Goal: Task Accomplishment & Management: Manage account settings

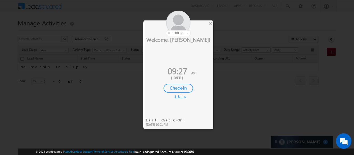
click at [176, 88] on div "Check-In" at bounding box center [179, 88] width 30 height 9
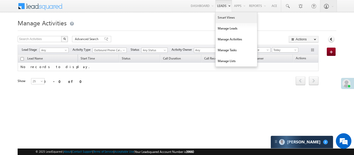
click at [231, 18] on link "Smart Views" at bounding box center [237, 17] width 42 height 11
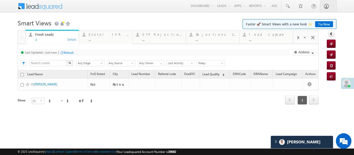
click at [295, 38] on div at bounding box center [298, 38] width 10 height 12
click at [282, 38] on div "..." at bounding box center [269, 40] width 40 height 4
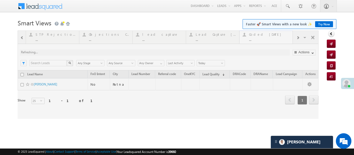
click at [282, 37] on div at bounding box center [168, 75] width 301 height 88
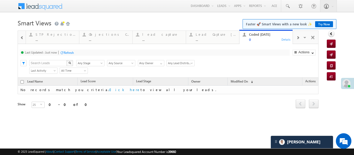
click at [218, 41] on div "..." at bounding box center [216, 40] width 40 height 4
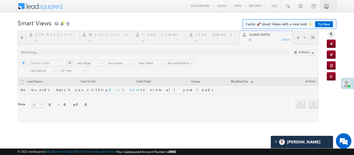
click at [218, 41] on div at bounding box center [168, 77] width 301 height 92
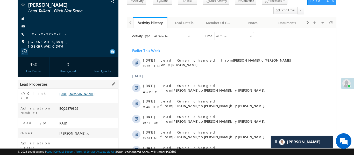
scroll to position [39, 0]
click at [95, 92] on link "https://angelbroking1-pk3em7sa.customui-test.leadsquared.com?leadId=d7e13e0d-b2…" at bounding box center [76, 94] width 35 height 4
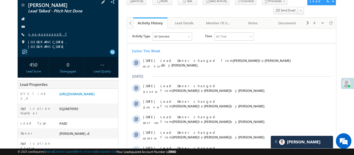
click at [45, 33] on link "+xx-xxxxxxxx07" at bounding box center [47, 34] width 39 height 4
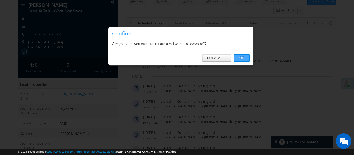
click at [239, 60] on link "OK" at bounding box center [242, 57] width 16 height 7
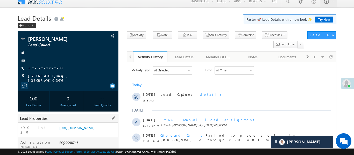
click at [84, 123] on div "KYC link 2_0 [URL][DOMAIN_NAME]" at bounding box center [68, 130] width 100 height 15
click at [86, 129] on link "[URL][DOMAIN_NAME]" at bounding box center [76, 128] width 35 height 4
click at [40, 69] on link "+xx-xxxxxxxx78" at bounding box center [46, 68] width 37 height 4
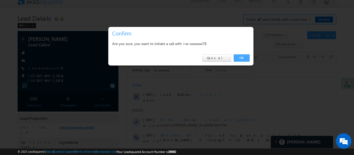
click at [242, 55] on link "OK" at bounding box center [242, 57] width 16 height 7
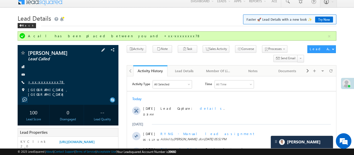
click at [47, 83] on link "+xx-xxxxxxxx78" at bounding box center [46, 82] width 37 height 4
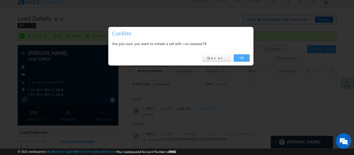
click at [245, 55] on link "OK" at bounding box center [242, 57] width 16 height 7
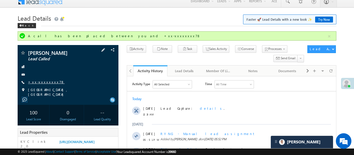
click at [46, 81] on link "+xx-xxxxxxxx78" at bounding box center [46, 82] width 37 height 4
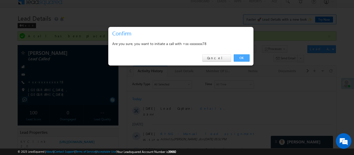
click at [245, 58] on link "OK" at bounding box center [242, 57] width 16 height 7
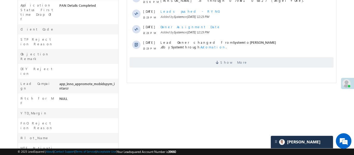
scroll to position [221, 0]
click at [199, 59] on span "Show More" at bounding box center [231, 62] width 204 height 10
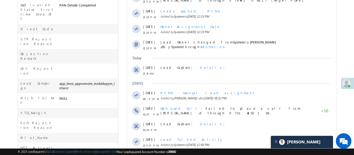
scroll to position [330, 0]
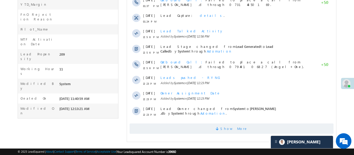
click at [230, 134] on span "Show More" at bounding box center [233, 129] width 27 height 10
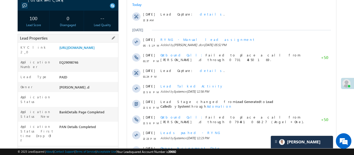
scroll to position [125, 0]
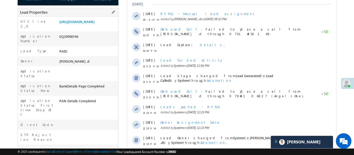
click at [86, 10] on div "Lead Properties" at bounding box center [68, 12] width 101 height 9
click at [95, 26] on div "https://angelbroking1-pk3em7sa.customui-test.leadsquared.com?leadId=c8395ab8-f2…" at bounding box center [88, 22] width 60 height 7
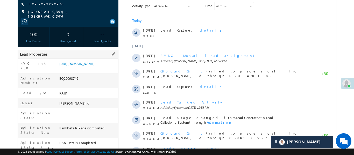
scroll to position [88, 0]
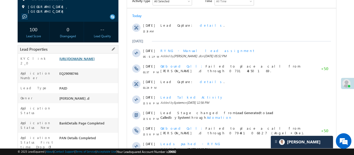
click at [95, 61] on link "https://angelbroking1-pk3em7sa.customui-test.leadsquared.com?leadId=c8395ab8-f2…" at bounding box center [76, 59] width 35 height 4
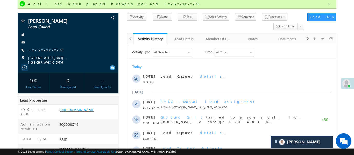
scroll to position [31, 0]
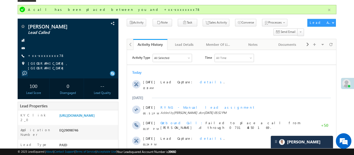
click at [330, 9] on button "button" at bounding box center [329, 10] width 6 height 6
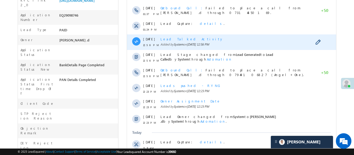
scroll to position [204, 0]
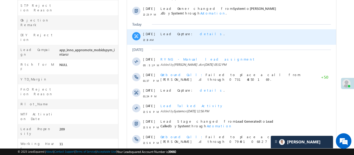
click at [263, 70] on div "Today 18 Sep 12:13 AM Lead Capture: details . Yesterday 17 Sep 05:51 PM RYNG - …" at bounding box center [231, 58] width 209 height 429
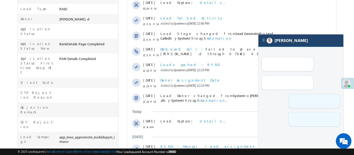
scroll to position [150, 0]
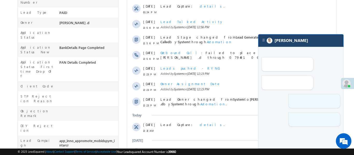
click at [295, 40] on div "[PERSON_NAME]" at bounding box center [301, 40] width 85 height 12
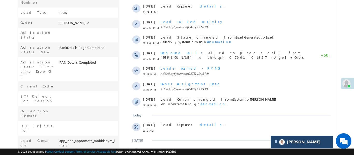
click at [313, 140] on div "[PERSON_NAME]" at bounding box center [302, 142] width 62 height 12
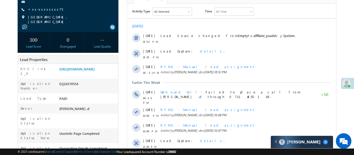
scroll to position [68, 0]
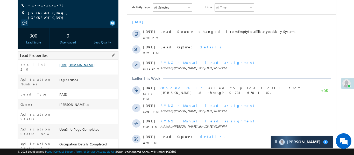
click at [87, 67] on link "[URL][DOMAIN_NAME]" at bounding box center [76, 65] width 35 height 4
drag, startPoint x: 92, startPoint y: 79, endPoint x: 97, endPoint y: 74, distance: 6.6
click at [93, 70] on div "https://angelbroking1-pk3em7sa.customui-test.leadsquared.com?leadId=23a2fc69-88…" at bounding box center [88, 66] width 60 height 7
click at [95, 67] on link "https://angelbroking1-pk3em7sa.customui-test.leadsquared.com?leadId=23a2fc69-88…" at bounding box center [76, 65] width 35 height 4
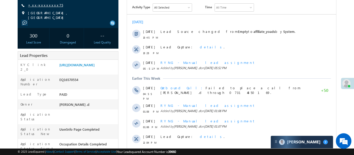
click at [43, 4] on link "+xx-xxxxxxxx75" at bounding box center [45, 5] width 35 height 4
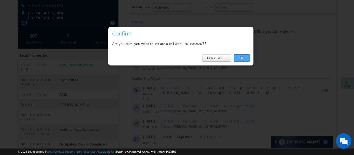
drag, startPoint x: 240, startPoint y: 57, endPoint x: 0, endPoint y: 60, distance: 240.7
click at [240, 57] on link "OK" at bounding box center [242, 57] width 16 height 7
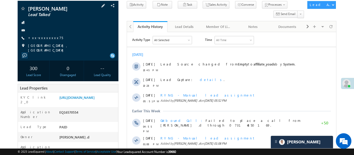
scroll to position [13, 0]
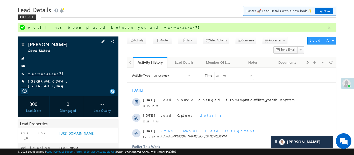
click at [43, 72] on link "+xx-xxxxxxxx75" at bounding box center [45, 73] width 35 height 4
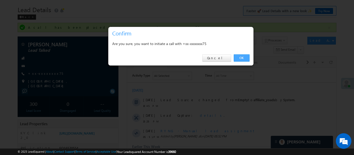
click at [241, 58] on link "OK" at bounding box center [242, 57] width 16 height 7
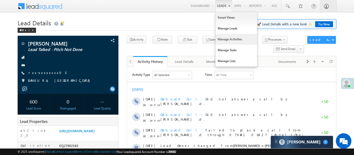
click at [237, 36] on link "Manage Activities" at bounding box center [237, 39] width 42 height 11
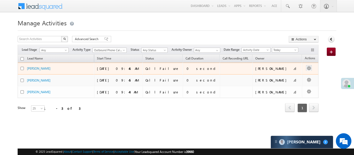
click at [306, 68] on div at bounding box center [309, 68] width 8 height 7
click at [291, 75] on link "Edit" at bounding box center [299, 75] width 26 height 6
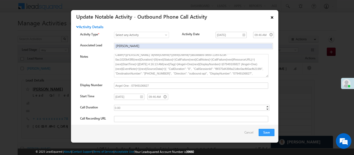
click at [274, 15] on link "×" at bounding box center [272, 16] width 9 height 9
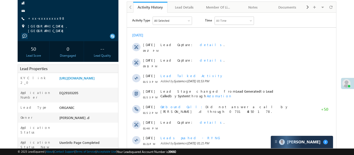
scroll to position [30, 0]
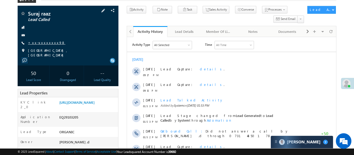
click at [43, 44] on link "+xx-xxxxxxxx98" at bounding box center [46, 42] width 37 height 4
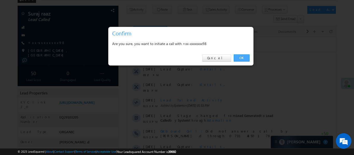
click at [243, 56] on link "OK" at bounding box center [242, 57] width 16 height 7
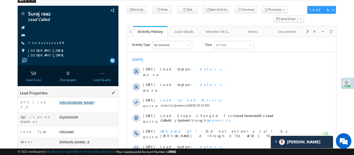
click at [75, 105] on link "[URL][DOMAIN_NAME]" at bounding box center [76, 102] width 35 height 4
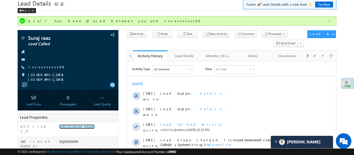
scroll to position [0, 0]
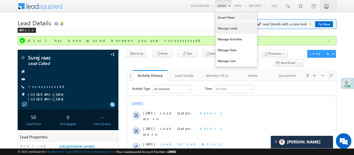
click at [228, 28] on link "Manage Leads" at bounding box center [237, 28] width 42 height 11
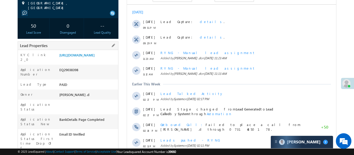
scroll to position [78, 0]
click at [99, 46] on div "Lead Properties" at bounding box center [68, 45] width 101 height 9
click at [95, 55] on link "https://angelbroking1-pk3em7sa.customui-test.leadsquared.com?leadId=7198d371-75…" at bounding box center [76, 55] width 35 height 4
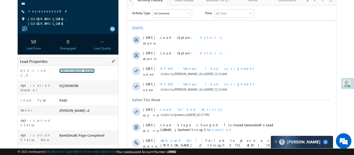
scroll to position [0, 0]
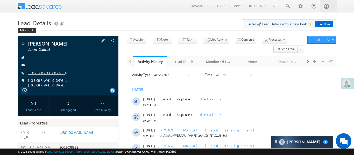
click at [49, 71] on link "+xx-xxxxxxxx04" at bounding box center [46, 73] width 37 height 4
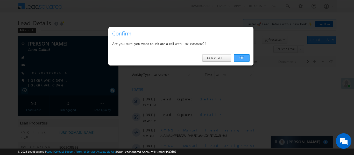
click at [249, 58] on link "OK" at bounding box center [242, 57] width 16 height 7
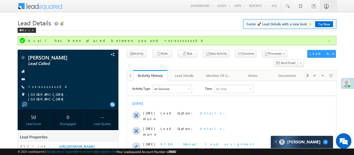
click at [329, 153] on div "© 2025 LeadSquared | About | Contact Support | Terms of Service | Acceptable Us…" at bounding box center [177, 152] width 319 height 5
click at [323, 143] on div "Carter 7" at bounding box center [302, 142] width 62 height 12
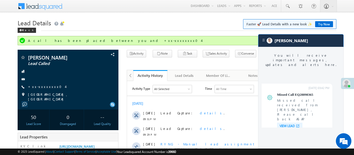
scroll to position [1992, 0]
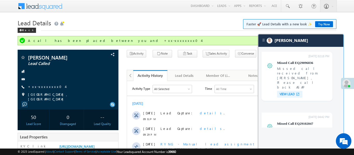
click at [41, 87] on link "+xx-xxxxxxxx04" at bounding box center [46, 87] width 37 height 4
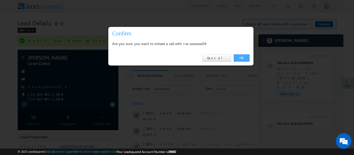
click at [243, 58] on link "OK" at bounding box center [242, 57] width 16 height 7
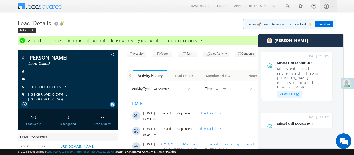
drag, startPoint x: 43, startPoint y: 86, endPoint x: 129, endPoint y: 79, distance: 86.1
click at [72, 100] on div "Ashutosh Kumar Lead Called" at bounding box center [68, 80] width 101 height 60
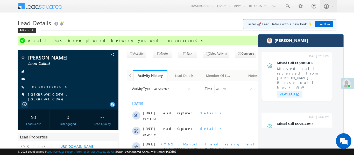
click at [299, 41] on div "[PERSON_NAME]" at bounding box center [301, 40] width 85 height 12
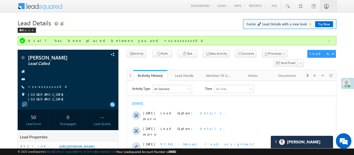
scroll to position [75, 0]
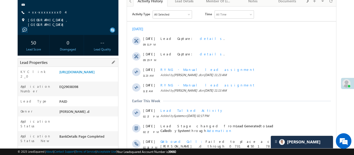
click at [100, 77] on div "https://angelbroking1-pk3em7sa.customui-test.leadsquared.com?leadId=7198d371-75…" at bounding box center [88, 73] width 60 height 7
click at [99, 77] on div "https://angelbroking1-pk3em7sa.customui-test.leadsquared.com?leadId=7198d371-75…" at bounding box center [88, 73] width 60 height 7
click at [95, 74] on link "https://angelbroking1-pk3em7sa.customui-test.leadsquared.com?leadId=7198d371-75…" at bounding box center [76, 72] width 35 height 4
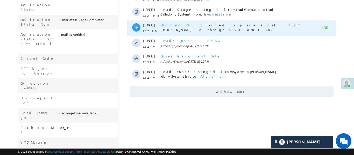
scroll to position [243, 0]
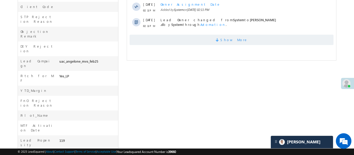
click at [269, 42] on span "Show More" at bounding box center [231, 40] width 204 height 10
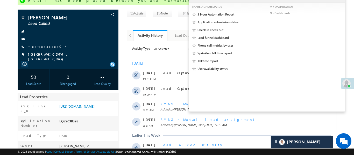
scroll to position [0, 0]
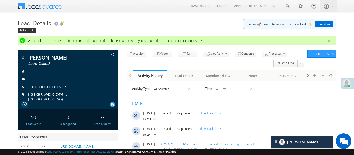
click at [329, 41] on button "button" at bounding box center [329, 41] width 6 height 6
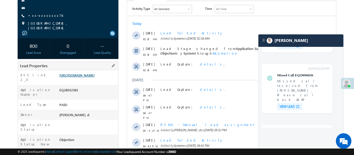
click at [95, 75] on link "https://angelbroking1-pk3em7sa.customui-test.leadsquared.com?leadId=8197ec13-dc…" at bounding box center [76, 75] width 35 height 4
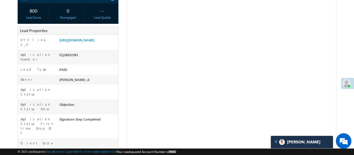
scroll to position [2429, 0]
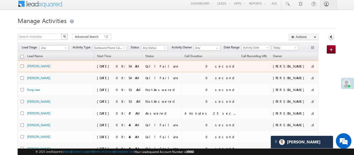
scroll to position [3, 0]
click at [323, 64] on button "button" at bounding box center [325, 65] width 5 height 5
click at [302, 69] on ul "Edit" at bounding box center [315, 72] width 26 height 9
click at [302, 70] on link "Edit" at bounding box center [315, 73] width 26 height 6
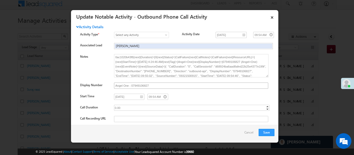
scroll to position [0, 0]
click at [273, 17] on link "×" at bounding box center [272, 16] width 9 height 9
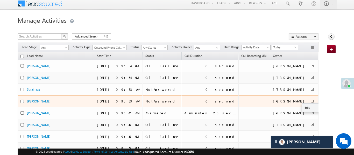
click at [323, 100] on button "button" at bounding box center [325, 101] width 5 height 5
click at [302, 111] on link "Edit" at bounding box center [315, 108] width 26 height 6
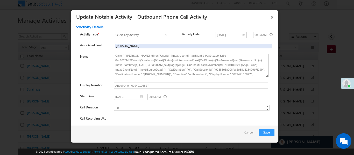
scroll to position [3, 0]
click at [272, 17] on link "×" at bounding box center [272, 16] width 9 height 9
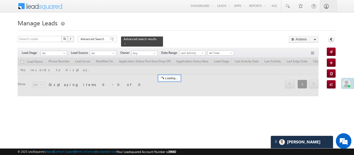
scroll to position [2429, 0]
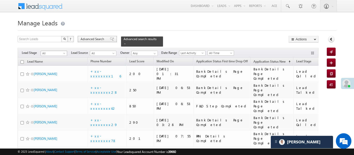
click at [94, 38] on span "Advanced Search" at bounding box center [93, 39] width 25 height 5
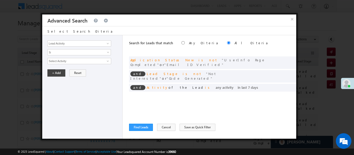
scroll to position [0, 0]
click at [290, 20] on button "×" at bounding box center [292, 19] width 9 height 9
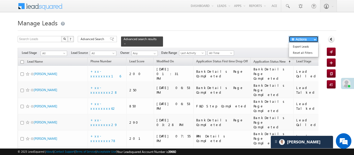
click at [306, 39] on button "Actions" at bounding box center [304, 39] width 30 height 6
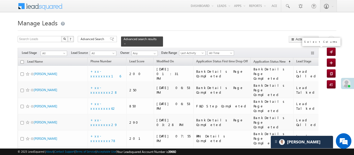
click at [313, 51] on button "button" at bounding box center [313, 53] width 5 height 5
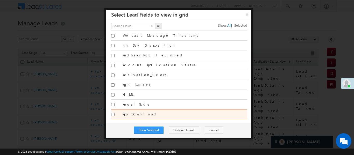
scroll to position [32, 0]
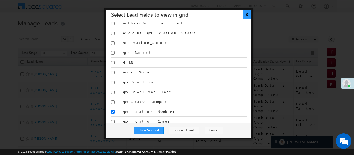
click at [248, 15] on button "×" at bounding box center [247, 14] width 9 height 9
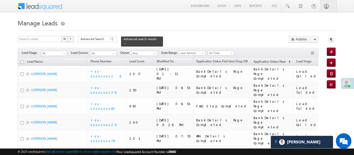
click at [24, 60] on th "Lead Name" at bounding box center [53, 62] width 70 height 8
click at [22, 60] on input "checkbox" at bounding box center [21, 61] width 3 height 3
checkbox input "true"
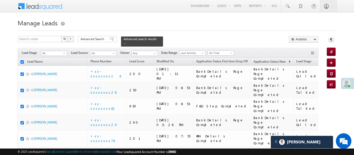
checkbox input "true"
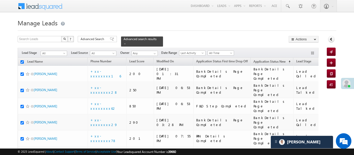
checkbox input "true"
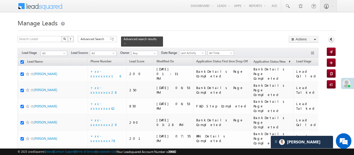
checkbox input "true"
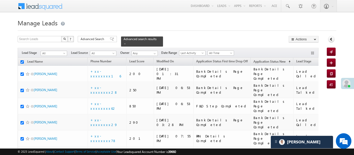
checkbox input "true"
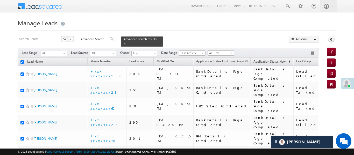
checkbox input "true"
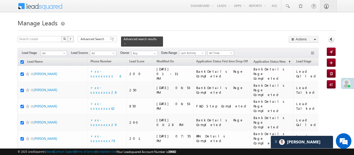
checkbox input "true"
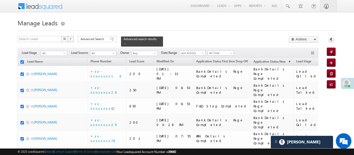
checkbox input "true"
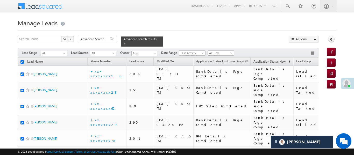
checkbox input "true"
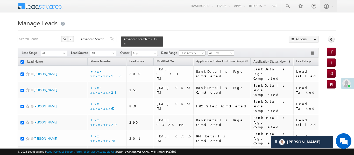
checkbox input "true"
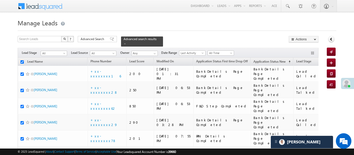
checkbox input "true"
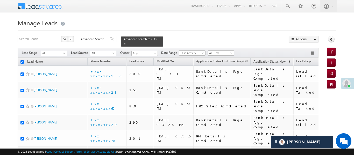
checkbox input "true"
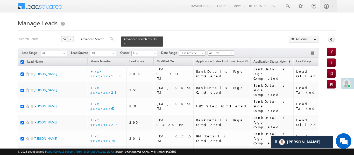
checkbox input "true"
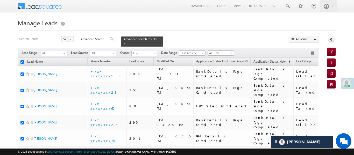
checkbox input "true"
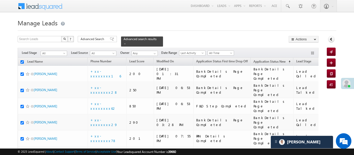
checkbox input "true"
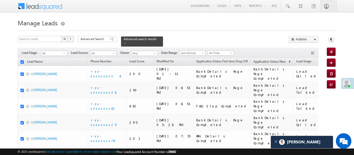
checkbox input "true"
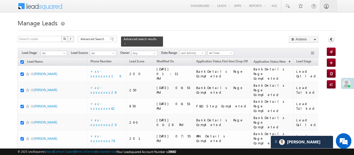
checkbox input "true"
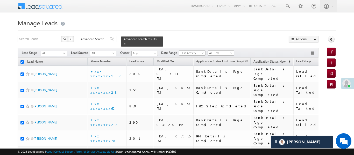
checkbox input "true"
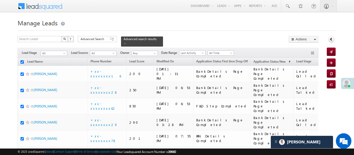
checkbox input "true"
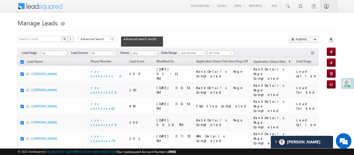
checkbox input "true"
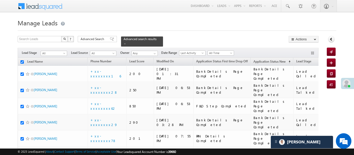
checkbox input "true"
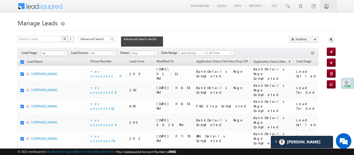
checkbox input "true"
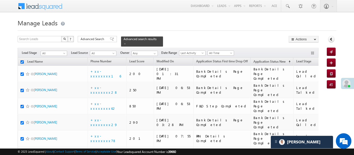
checkbox input "true"
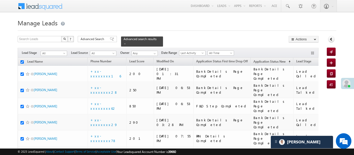
checkbox input "true"
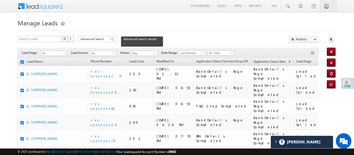
checkbox input "true"
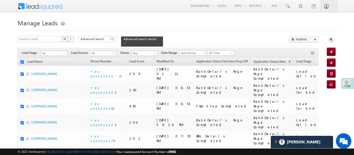
checkbox input "true"
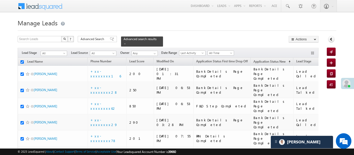
checkbox input "true"
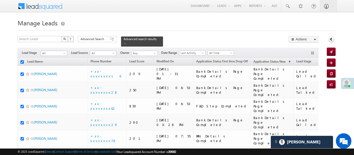
checkbox input "true"
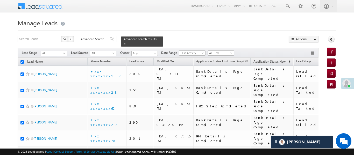
checkbox input "true"
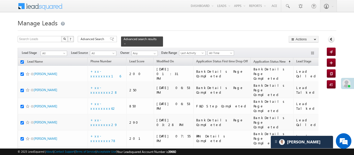
checkbox input "true"
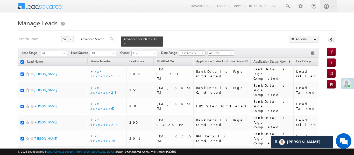
checkbox input "true"
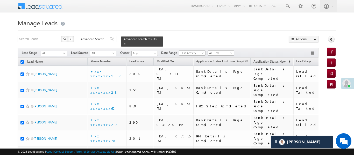
checkbox input "true"
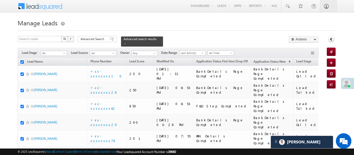
checkbox input "true"
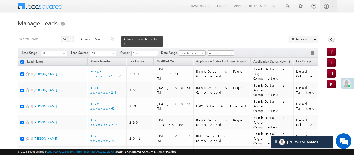
checkbox input "true"
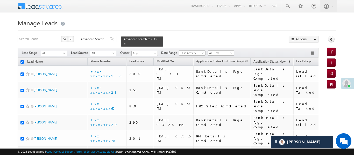
checkbox input "true"
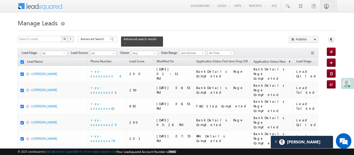
checkbox input "true"
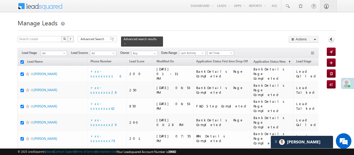
checkbox input "true"
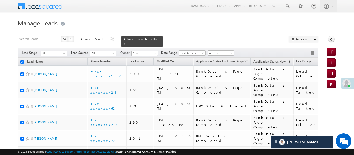
checkbox input "true"
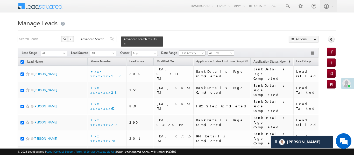
checkbox input "true"
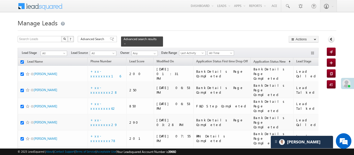
checkbox input "true"
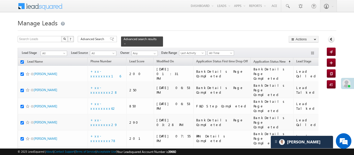
checkbox input "true"
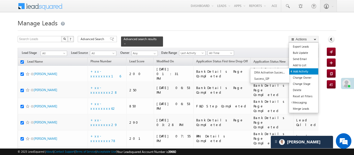
click at [308, 73] on link "Add Activity" at bounding box center [303, 71] width 29 height 6
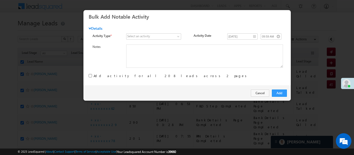
click at [146, 34] on div "Select an activity" at bounding box center [138, 36] width 23 height 5
click at [151, 40] on div "Select an activity 3 Hours Redistribution Account Inactive Date Add_Alternate_N…" at bounding box center [157, 36] width 62 height 7
click at [153, 37] on span at bounding box center [151, 36] width 49 height 5
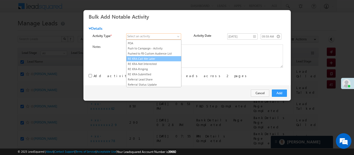
scroll to position [663, 0]
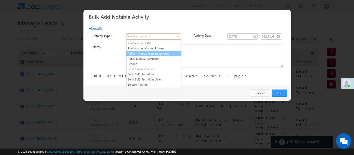
drag, startPoint x: 157, startPoint y: 61, endPoint x: 157, endPoint y: 58, distance: 2.6
click at [157, 58] on ul "3 Hours Redistribution Account Inactive Date Add_Alternate_Number Agreed for Pa…" at bounding box center [153, 64] width 55 height 48
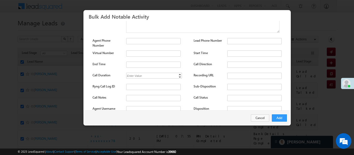
scroll to position [68, 0]
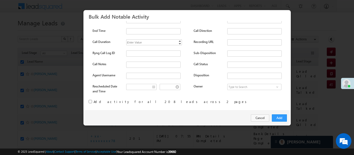
click at [90, 100] on input "checkbox" at bounding box center [90, 101] width 3 height 3
click at [279, 119] on button "Add" at bounding box center [279, 118] width 15 height 7
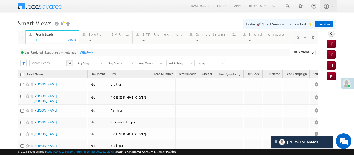
click at [300, 39] on div at bounding box center [298, 38] width 10 height 12
drag, startPoint x: 270, startPoint y: 32, endPoint x: 267, endPoint y: 45, distance: 13.5
click at [296, 38] on div at bounding box center [298, 38] width 10 height 12
click at [277, 41] on div "..." at bounding box center [269, 40] width 40 height 4
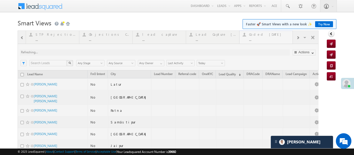
click at [277, 41] on div at bounding box center [168, 135] width 301 height 209
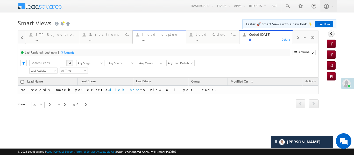
click at [150, 33] on div "lead capture" at bounding box center [162, 34] width 40 height 4
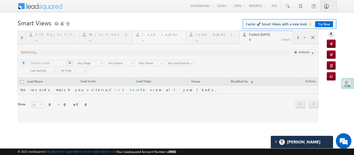
click at [150, 33] on div at bounding box center [168, 77] width 301 height 92
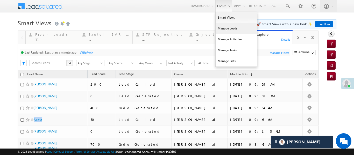
click at [227, 31] on link "Manage Leads" at bounding box center [237, 28] width 42 height 11
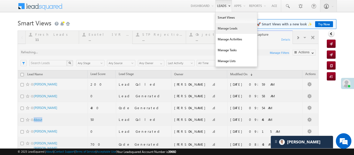
click at [227, 31] on link "Manage Leads" at bounding box center [237, 28] width 42 height 11
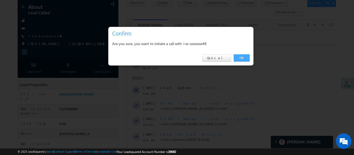
click at [246, 58] on link "OK" at bounding box center [242, 57] width 16 height 7
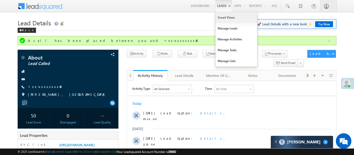
click at [223, 20] on link "Smart Views" at bounding box center [237, 17] width 42 height 11
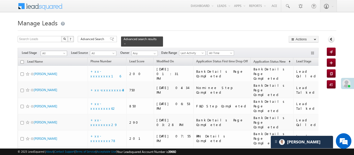
click at [53, 51] on span "All" at bounding box center [53, 53] width 25 height 5
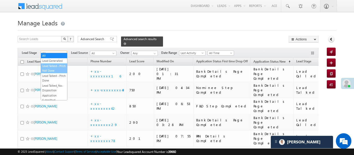
click at [53, 62] on link "Lead Generated" at bounding box center [54, 61] width 26 height 5
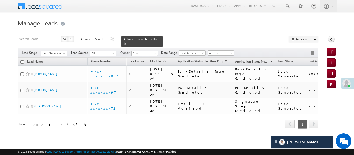
click at [126, 43] on span at bounding box center [125, 44] width 3 height 3
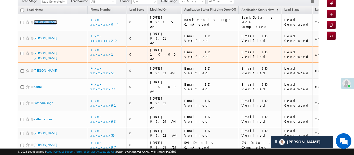
scroll to position [91, 0]
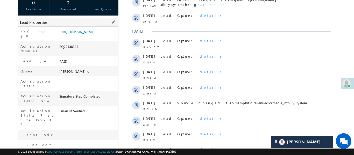
scroll to position [103, 0]
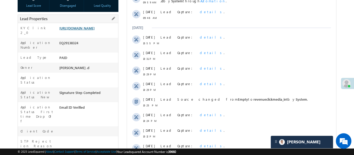
click at [95, 30] on link "[URL][DOMAIN_NAME]" at bounding box center [76, 28] width 35 height 4
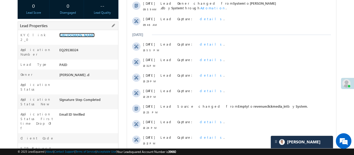
scroll to position [50, 0]
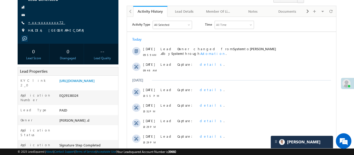
click at [49, 22] on link "+xx-xxxxxxxx72" at bounding box center [46, 22] width 37 height 4
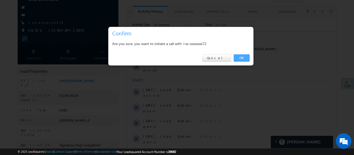
scroll to position [0, 0]
click at [242, 58] on link "OK" at bounding box center [242, 57] width 16 height 7
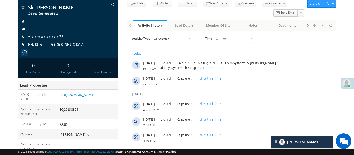
scroll to position [64, 0]
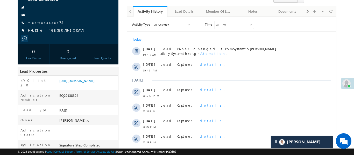
click at [43, 21] on link "+xx-xxxxxxxx72" at bounding box center [46, 22] width 37 height 4
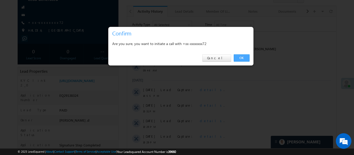
click at [244, 58] on link "OK" at bounding box center [242, 57] width 16 height 7
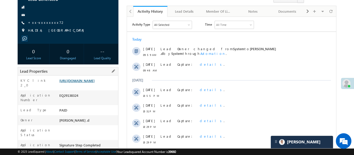
click at [95, 83] on link "[URL][DOMAIN_NAME]" at bounding box center [76, 81] width 35 height 4
drag, startPoint x: 58, startPoint y: 81, endPoint x: 72, endPoint y: 95, distance: 19.4
click at [72, 86] on div "[URL][DOMAIN_NAME]" at bounding box center [88, 81] width 60 height 7
drag, startPoint x: 60, startPoint y: 79, endPoint x: 87, endPoint y: 95, distance: 30.9
click at [87, 86] on div "[URL][DOMAIN_NAME]" at bounding box center [88, 81] width 60 height 7
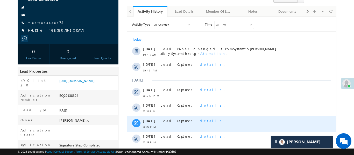
copy link "[URL][DOMAIN_NAME]"
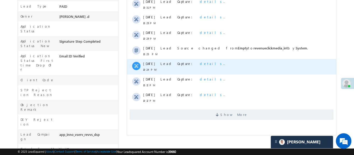
scroll to position [172, 0]
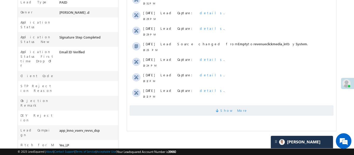
click at [227, 110] on span "Show More" at bounding box center [233, 111] width 27 height 10
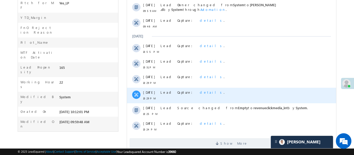
scroll to position [330, 0]
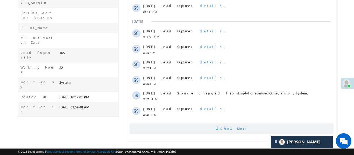
click at [236, 127] on span "Show More" at bounding box center [233, 129] width 27 height 10
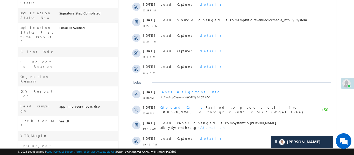
scroll to position [125, 0]
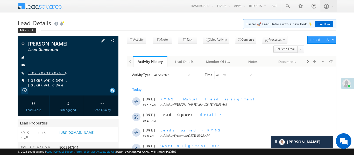
click at [41, 74] on span "+xx-xxxxxxxx04" at bounding box center [46, 73] width 37 height 5
click at [50, 73] on link "+xx-xxxxxxxx04" at bounding box center [46, 73] width 37 height 4
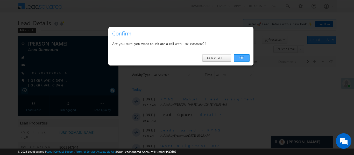
click at [244, 61] on div "OK Cancel" at bounding box center [180, 58] width 145 height 15
click at [243, 59] on link "OK" at bounding box center [242, 57] width 16 height 7
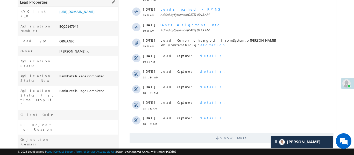
scroll to position [149, 0]
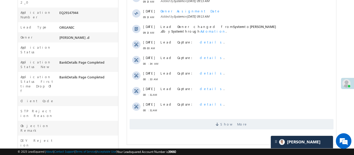
click at [206, 127] on span "Show More" at bounding box center [231, 124] width 204 height 10
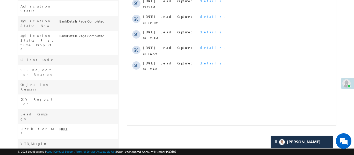
scroll to position [0, 0]
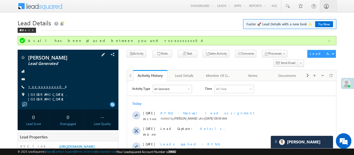
click at [44, 85] on link "+xx-xxxxxxxx04" at bounding box center [46, 87] width 37 height 4
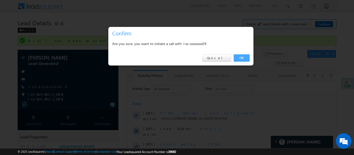
click at [244, 57] on link "OK" at bounding box center [242, 57] width 16 height 7
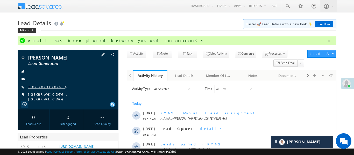
click at [40, 87] on link "+xx-xxxxxxxx04" at bounding box center [46, 87] width 37 height 4
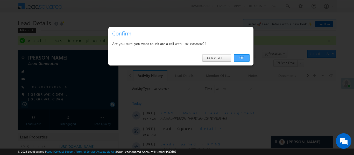
click at [238, 60] on link "OK" at bounding box center [242, 57] width 16 height 7
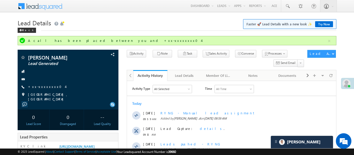
scroll to position [2523, 0]
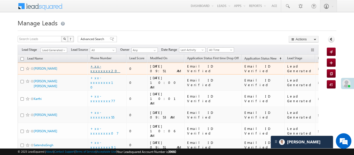
click at [104, 68] on link "+xx-xxxxxxxx20" at bounding box center [106, 68] width 30 height 9
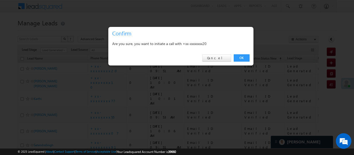
drag, startPoint x: 250, startPoint y: 53, endPoint x: 246, endPoint y: 64, distance: 11.9
click at [248, 60] on div "OK Cancel" at bounding box center [180, 58] width 145 height 15
click at [243, 58] on link "OK" at bounding box center [242, 57] width 16 height 7
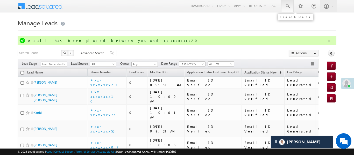
click at [291, 9] on link at bounding box center [287, 6] width 12 height 12
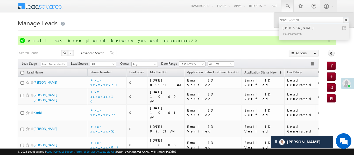
type input "9921629278"
click at [304, 29] on div "chandrakant chalake" at bounding box center [317, 28] width 70 height 6
click at [311, 29] on div "chandrakant chalake" at bounding box center [317, 28] width 70 height 6
click at [293, 27] on div "chandrakant chalake" at bounding box center [317, 28] width 70 height 6
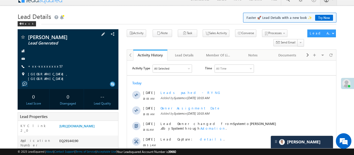
scroll to position [42, 0]
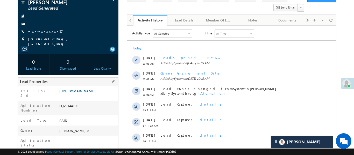
click at [89, 90] on link "[URL][DOMAIN_NAME]" at bounding box center [76, 91] width 35 height 4
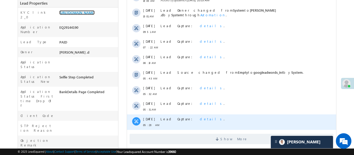
scroll to position [126, 0]
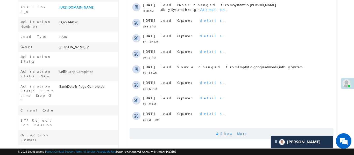
click at [205, 135] on span "Show More" at bounding box center [231, 134] width 204 height 10
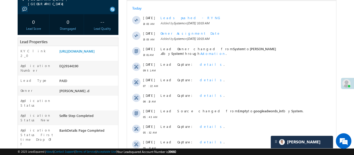
scroll to position [37, 0]
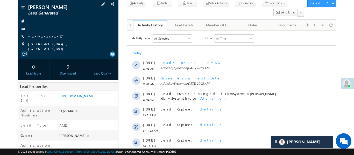
click at [43, 34] on link "+xx-xxxxxxxx57" at bounding box center [45, 36] width 35 height 4
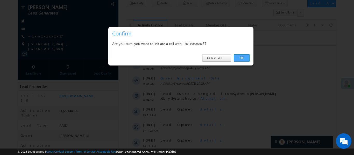
click at [243, 58] on link "OK" at bounding box center [242, 57] width 16 height 7
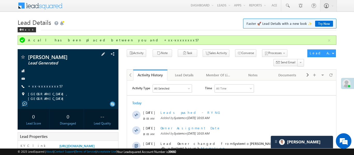
scroll to position [0, 0]
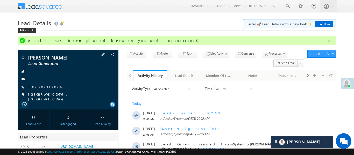
click at [41, 82] on div "vilas nandekar Lead Generated +xx-xxxxxxxx57" at bounding box center [68, 78] width 96 height 47
click at [46, 88] on link "+xx-xxxxxxxx57" at bounding box center [45, 87] width 35 height 4
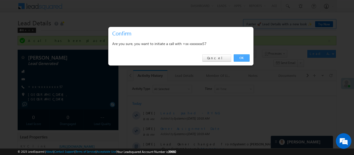
click at [240, 60] on link "OK" at bounding box center [242, 57] width 16 height 7
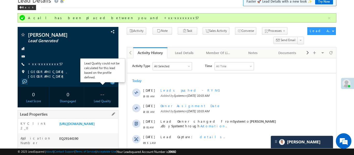
scroll to position [59, 0]
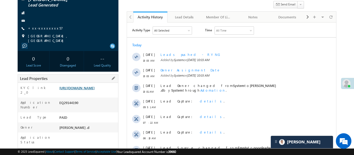
click at [90, 90] on link "https://angelbroking1-pk3em7sa.customui-test.leadsquared.com?leadId=c8ca0e22-af…" at bounding box center [76, 88] width 35 height 4
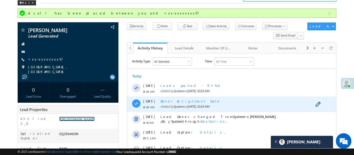
scroll to position [27, 0]
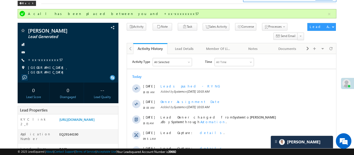
click at [334, 17] on div "A call has been placed between you and +xx-xxxxxxxx57" at bounding box center [177, 13] width 319 height 9
click at [332, 15] on button "button" at bounding box center [329, 14] width 6 height 6
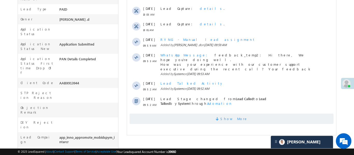
scroll to position [2429, 0]
click at [270, 115] on span "Show More" at bounding box center [231, 119] width 204 height 10
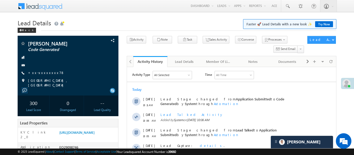
scroll to position [0, 0]
click at [22, 29] on div "Back" at bounding box center [27, 30] width 18 height 5
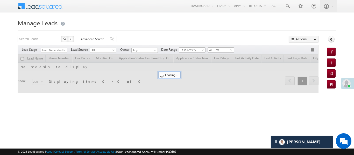
scroll to position [2429, 0]
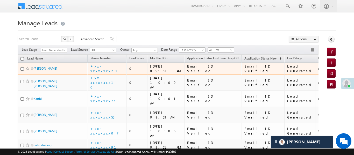
click at [115, 67] on div "+xx-xxxxxxxx20" at bounding box center [108, 68] width 34 height 9
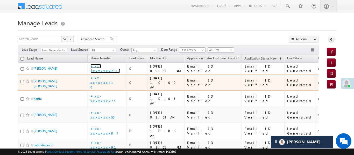
scroll to position [0, 0]
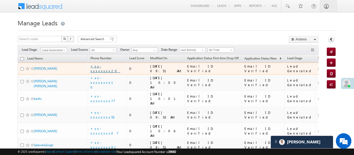
click at [113, 69] on div "+xx-xxxxxxxx20" at bounding box center [108, 68] width 34 height 9
click at [109, 66] on link "+xx-xxxxxxxx20" at bounding box center [106, 68] width 30 height 9
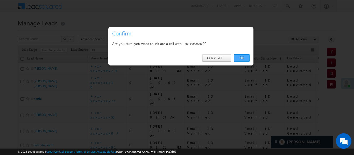
click at [246, 57] on link "OK" at bounding box center [242, 57] width 16 height 7
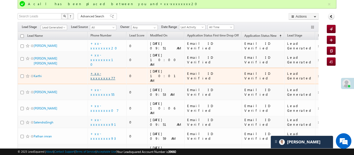
scroll to position [39, 0]
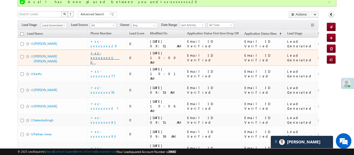
click at [109, 55] on link "+xx-xxxxxxxx10" at bounding box center [105, 58] width 29 height 14
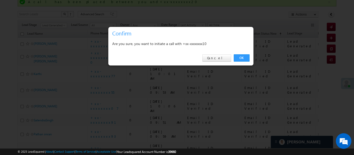
click at [236, 53] on div "OK Cancel" at bounding box center [180, 58] width 145 height 15
click at [241, 58] on link "OK" at bounding box center [242, 57] width 16 height 7
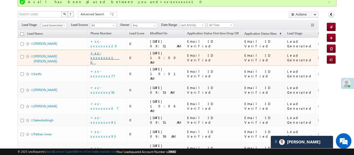
click at [111, 55] on link "+xx-xxxxxxxx10" at bounding box center [105, 58] width 29 height 14
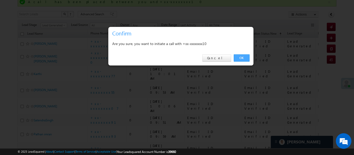
click at [245, 58] on link "OK" at bounding box center [242, 57] width 16 height 7
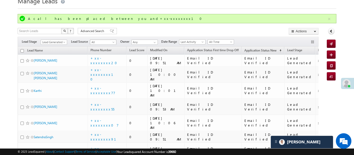
scroll to position [0, 0]
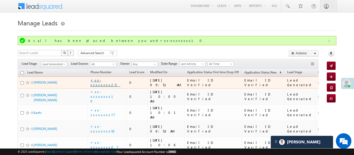
click at [101, 83] on link "+xx-xxxxxxxx20" at bounding box center [106, 82] width 30 height 9
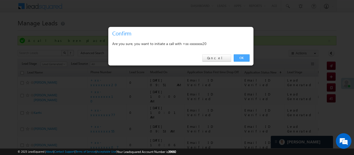
click at [245, 57] on link "OK" at bounding box center [242, 57] width 16 height 7
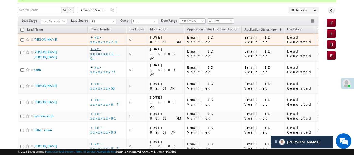
scroll to position [44, 0]
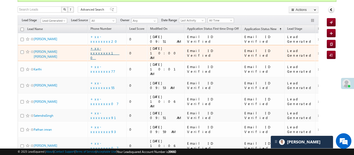
click at [108, 50] on link "+xx-xxxxxxxx10" at bounding box center [105, 53] width 29 height 14
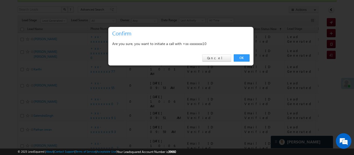
click at [233, 62] on div "OK Cancel" at bounding box center [180, 58] width 145 height 15
click at [238, 59] on link "OK" at bounding box center [242, 57] width 16 height 7
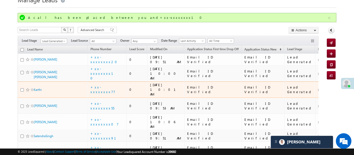
scroll to position [0, 0]
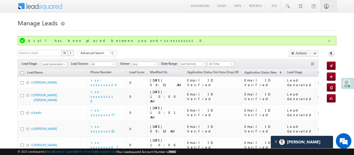
click at [330, 41] on button "button" at bounding box center [329, 41] width 6 height 6
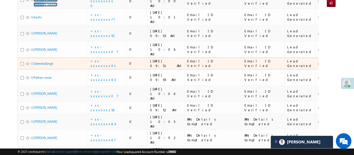
scroll to position [51, 0]
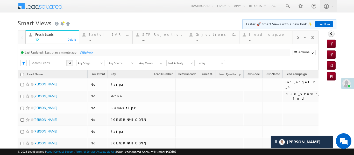
click at [300, 37] on div at bounding box center [298, 38] width 10 height 12
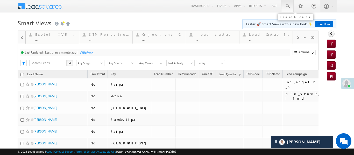
click at [290, 6] on span at bounding box center [287, 6] width 5 height 5
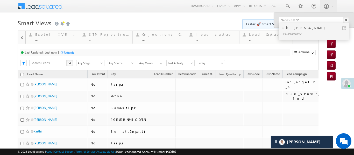
type input "7679635372"
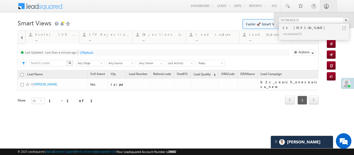
click at [20, 38] on span at bounding box center [22, 38] width 4 height 4
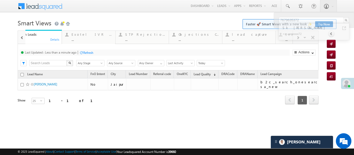
click at [20, 38] on div at bounding box center [22, 37] width 8 height 12
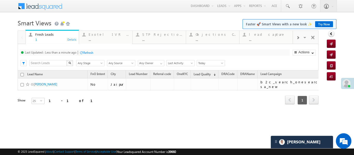
click at [20, 38] on div at bounding box center [22, 37] width 8 height 12
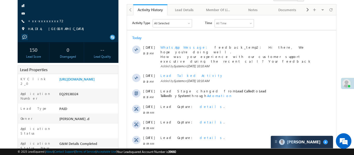
scroll to position [2467, 0]
click at [91, 80] on link "[URL][DOMAIN_NAME]" at bounding box center [76, 79] width 35 height 4
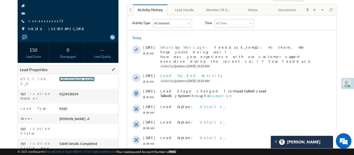
scroll to position [0, 0]
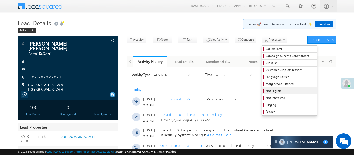
click at [267, 91] on span "Not Eligible" at bounding box center [290, 91] width 49 height 5
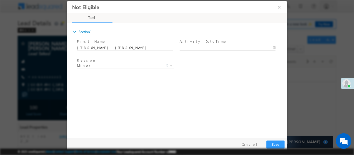
type input "[DATE] 10:21 AM"
click at [192, 47] on input "[DATE] 10:21 AM" at bounding box center [228, 47] width 96 height 5
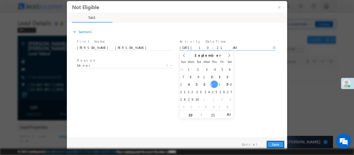
click at [280, 146] on button "Save" at bounding box center [276, 145] width 18 height 8
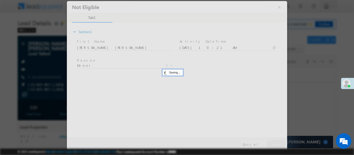
click at [279, 143] on div at bounding box center [177, 76] width 220 height 150
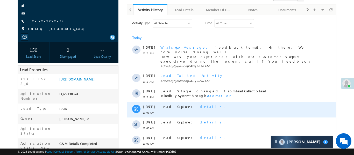
scroll to position [52, 0]
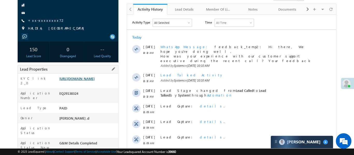
click at [84, 81] on link "[URL][DOMAIN_NAME]" at bounding box center [76, 79] width 35 height 4
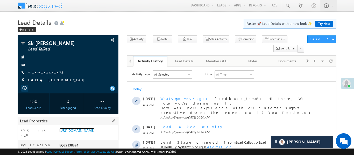
scroll to position [0, 0]
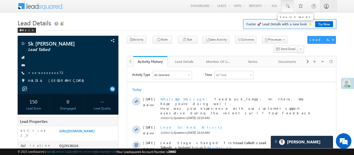
click at [288, 6] on span at bounding box center [287, 6] width 5 height 5
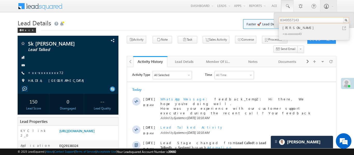
type input "8349557143"
click at [295, 29] on div "[PERSON_NAME]" at bounding box center [317, 28] width 70 height 6
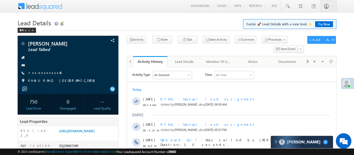
click at [113, 97] on div "--" at bounding box center [102, 102] width 29 height 10
click at [100, 136] on div "https://angelbroking1-pk3em7sa.customui-test.leadsquared.com?leadId=dcdcbd83-0f…" at bounding box center [88, 132] width 60 height 7
click at [95, 133] on link "https://angelbroking1-pk3em7sa.customui-test.leadsquared.com?leadId=dcdcbd83-0f…" at bounding box center [76, 131] width 35 height 4
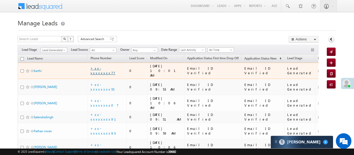
click at [108, 66] on link "+xx-xxxxxxxx77" at bounding box center [103, 70] width 25 height 9
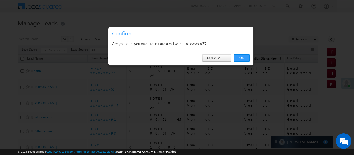
drag, startPoint x: 234, startPoint y: 55, endPoint x: 240, endPoint y: 57, distance: 5.6
click at [235, 55] on link "OK" at bounding box center [242, 57] width 16 height 7
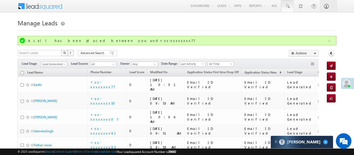
click at [289, 5] on span at bounding box center [287, 6] width 5 height 5
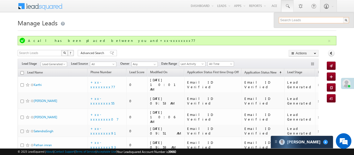
paste input "7678635372"
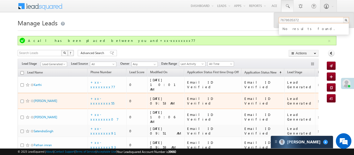
type input "7678635372"
click at [104, 97] on td "+xx-xxxxxxxx55" at bounding box center [107, 101] width 39 height 16
click at [102, 96] on link "+xx-xxxxxxxx55" at bounding box center [103, 100] width 24 height 9
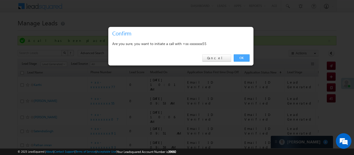
click at [237, 58] on link "OK" at bounding box center [242, 57] width 16 height 7
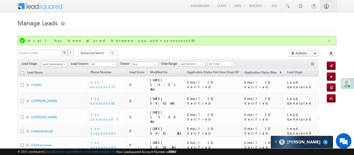
click at [332, 39] on button "button" at bounding box center [329, 41] width 6 height 6
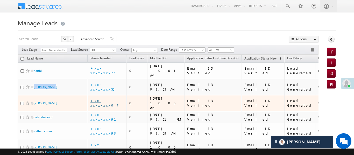
click at [111, 99] on link "+xx-xxxxxxxx07" at bounding box center [105, 103] width 28 height 9
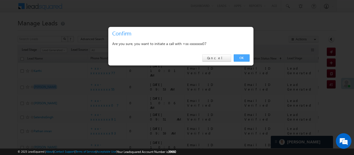
click at [243, 57] on link "OK" at bounding box center [242, 57] width 16 height 7
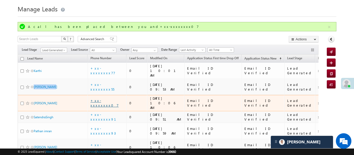
scroll to position [23, 0]
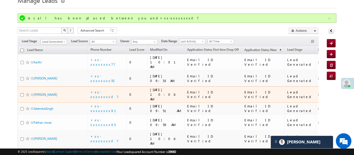
click at [102, 88] on td "+xx-xxxxxxxx07" at bounding box center [107, 95] width 39 height 16
click at [102, 90] on link "+xx-xxxxxxxx07" at bounding box center [105, 94] width 28 height 9
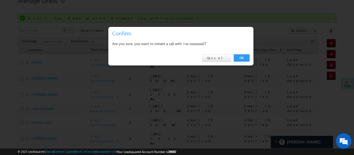
drag, startPoint x: 242, startPoint y: 57, endPoint x: 249, endPoint y: 46, distance: 12.3
click at [242, 56] on link "OK" at bounding box center [242, 57] width 16 height 7
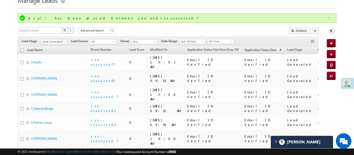
drag, startPoint x: 331, startPoint y: 17, endPoint x: 318, endPoint y: 8, distance: 15.6
click at [330, 17] on button "button" at bounding box center [329, 18] width 6 height 6
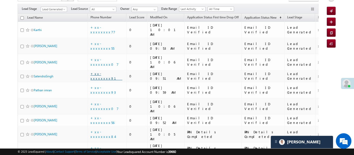
scroll to position [36, 0]
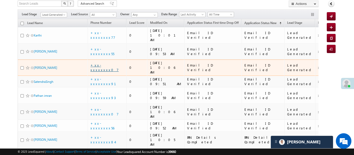
click at [110, 63] on link "+xx-xxxxxxxx07" at bounding box center [105, 67] width 28 height 9
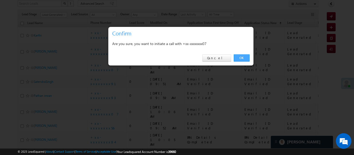
click at [238, 60] on link "OK" at bounding box center [242, 57] width 16 height 7
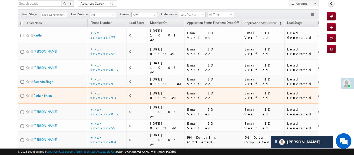
scroll to position [105, 0]
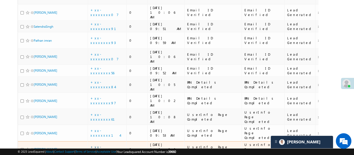
click at [104, 145] on div "+xx-xxxxxxxx04" at bounding box center [108, 149] width 34 height 9
click at [105, 145] on link "+xx-xxxxxxxx04" at bounding box center [104, 149] width 27 height 9
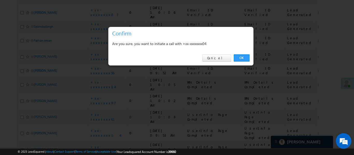
drag, startPoint x: 247, startPoint y: 58, endPoint x: 134, endPoint y: 102, distance: 121.4
click at [247, 58] on link "OK" at bounding box center [242, 57] width 16 height 7
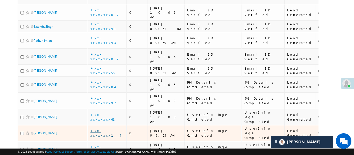
click at [107, 129] on link "+xx-xxxxxxxx14" at bounding box center [106, 133] width 30 height 9
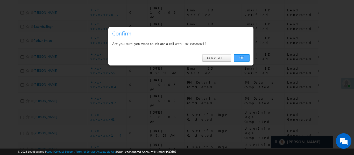
click at [244, 59] on link "OK" at bounding box center [242, 57] width 16 height 7
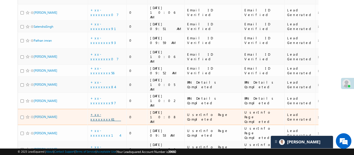
click at [105, 113] on link "+xx-xxxxxxxx61" at bounding box center [106, 117] width 31 height 9
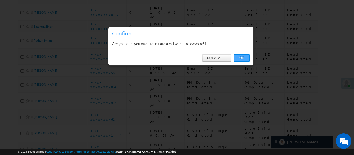
click at [241, 59] on link "OK" at bounding box center [242, 57] width 16 height 7
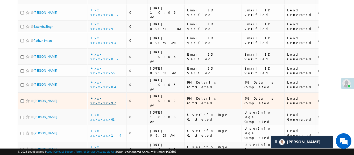
click at [103, 96] on link "+xx-xxxxxxxx97" at bounding box center [104, 100] width 26 height 9
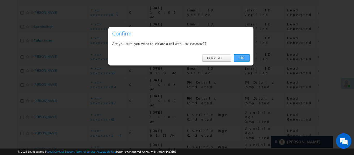
click at [243, 59] on link "OK" at bounding box center [242, 57] width 16 height 7
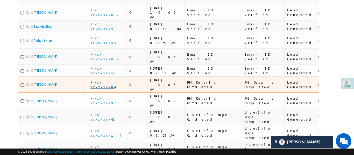
click at [112, 80] on link "+xx-xxxxxxxx84" at bounding box center [103, 84] width 24 height 9
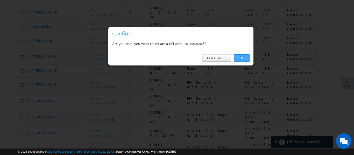
click at [245, 58] on link "OK" at bounding box center [242, 57] width 16 height 7
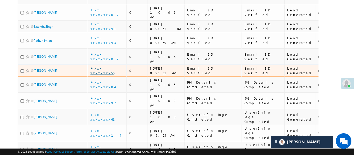
click at [99, 66] on link "+xx-xxxxxxxx56" at bounding box center [103, 70] width 24 height 9
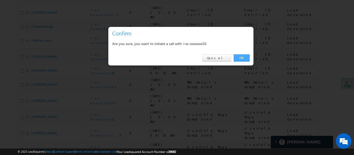
click at [242, 59] on link "OK" at bounding box center [242, 57] width 16 height 7
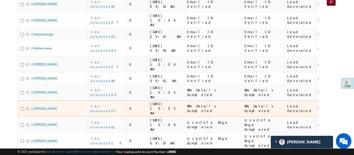
scroll to position [97, 0]
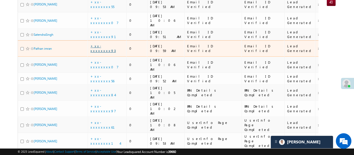
click at [105, 44] on link "+xx-xxxxxxxx93" at bounding box center [103, 48] width 25 height 9
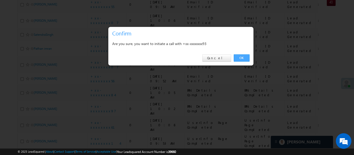
click at [245, 57] on link "OK" at bounding box center [242, 57] width 16 height 7
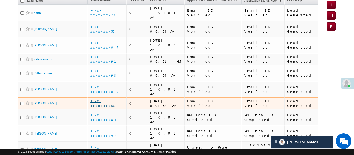
scroll to position [66, 0]
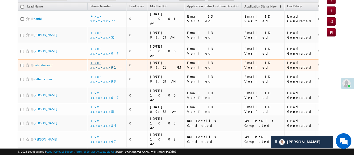
click at [104, 60] on link "+xx-xxxxxxxx91" at bounding box center [107, 64] width 32 height 9
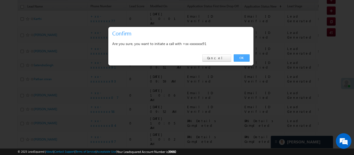
click at [235, 58] on link "OK" at bounding box center [242, 57] width 16 height 7
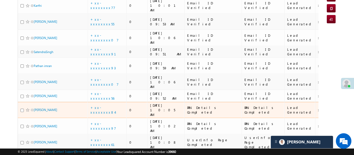
scroll to position [105, 0]
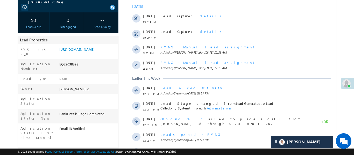
scroll to position [79, 0]
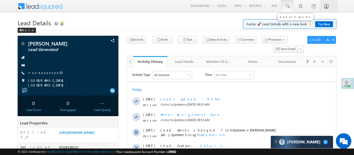
click at [291, 4] on link at bounding box center [287, 6] width 12 height 12
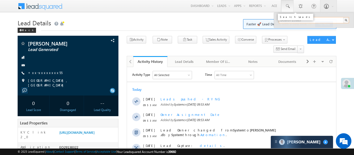
paste input "7678635372"
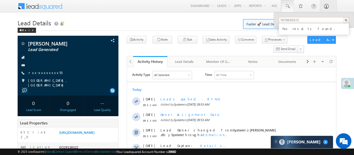
type input "7678635372"
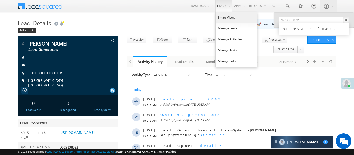
click at [228, 19] on link "Smart Views" at bounding box center [237, 17] width 42 height 11
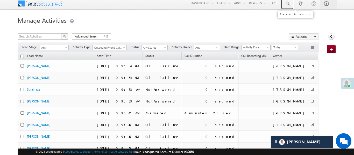
scroll to position [2523, 0]
click at [287, 3] on span at bounding box center [287, 3] width 5 height 5
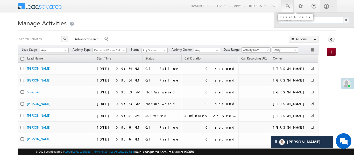
paste input "7678635372"
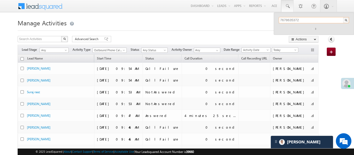
click at [289, 20] on input "7678635372" at bounding box center [314, 20] width 70 height 6
type input "7679635372"
drag, startPoint x: 291, startPoint y: 30, endPoint x: 285, endPoint y: 28, distance: 6.2
click at [291, 29] on div "Sk soyeb ali" at bounding box center [317, 28] width 70 height 6
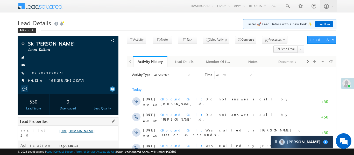
click at [89, 133] on link "[URL][DOMAIN_NAME]" at bounding box center [76, 131] width 35 height 4
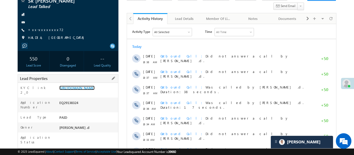
scroll to position [9, 0]
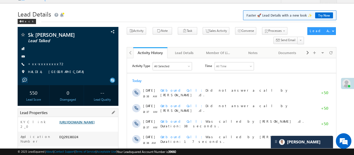
click at [95, 123] on link "https://angelbroking1-pk3em7sa.customui-test.leadsquared.com?leadId=d6273c96-26…" at bounding box center [76, 122] width 35 height 4
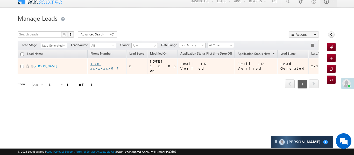
click at [112, 62] on link "+xx-xxxxxxxx07" at bounding box center [105, 65] width 28 height 9
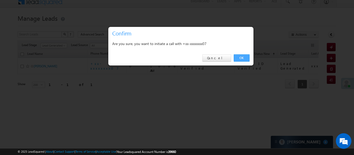
click at [246, 61] on link "OK" at bounding box center [242, 57] width 16 height 7
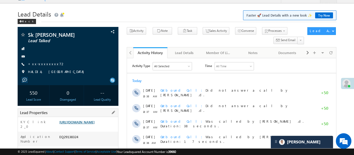
click at [85, 125] on link "https://angelbroking1-pk3em7sa.customui-test.leadsquared.com?leadId=d6273c96-26…" at bounding box center [76, 122] width 35 height 4
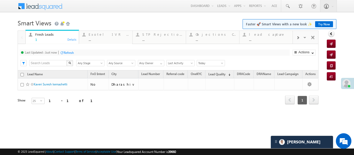
click at [298, 36] on span at bounding box center [297, 38] width 3 height 4
click at [298, 37] on span at bounding box center [297, 38] width 3 height 4
click at [269, 36] on div "Coded [DATE]" at bounding box center [269, 34] width 40 height 4
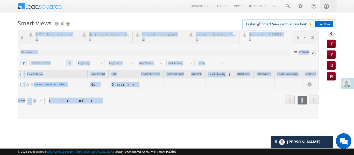
click at [269, 36] on div at bounding box center [168, 75] width 301 height 88
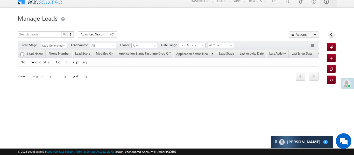
scroll to position [2467, 0]
click at [62, 48] on div "Filters Lead Stage Lead Generated Lead Generated Lead Source All All Owner Any …" at bounding box center [168, 45] width 301 height 10
click at [59, 46] on span "Lead Generated" at bounding box center [53, 45] width 25 height 5
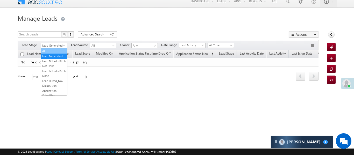
click at [53, 52] on link "All" at bounding box center [54, 51] width 26 height 5
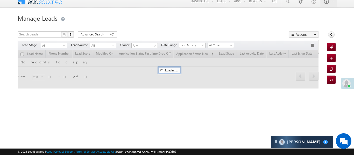
click at [229, 37] on div "Search Leads X ? 0 results found Advanced Search Advanced Search Advanced searc…" at bounding box center [168, 35] width 301 height 8
click at [228, 43] on span "All Time" at bounding box center [220, 45] width 25 height 5
click at [217, 68] on link "Today" at bounding box center [222, 67] width 26 height 5
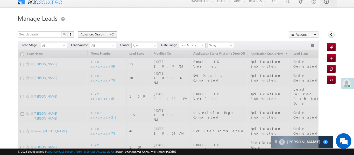
click at [94, 36] on span "Advanced Search" at bounding box center [93, 34] width 25 height 5
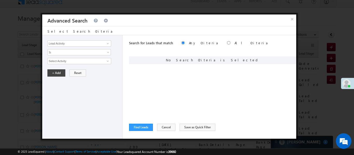
scroll to position [0, 0]
click at [71, 44] on input "Lead Activity" at bounding box center [79, 43] width 64 height 6
click at [88, 45] on input "Lead Activity" at bounding box center [79, 43] width 64 height 6
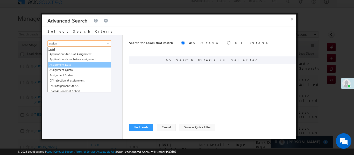
click at [61, 65] on link "Assignment Date" at bounding box center [79, 65] width 64 height 6
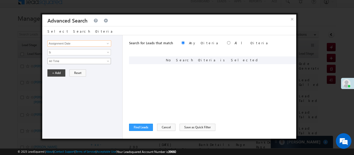
type input "Assignment Date"
click at [58, 59] on span "All Time" at bounding box center [76, 61] width 56 height 5
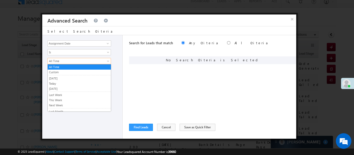
click at [66, 72] on link "Custom" at bounding box center [79, 72] width 63 height 5
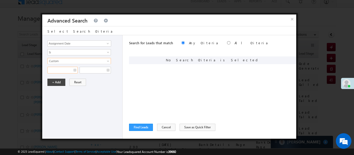
click at [63, 69] on input "text" at bounding box center [62, 70] width 30 height 7
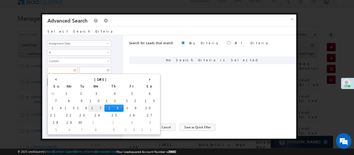
click at [88, 108] on td "17" at bounding box center [96, 108] width 16 height 7
type input "17/09/25"
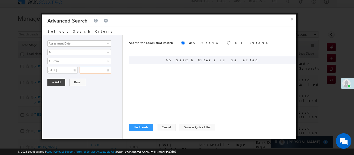
click at [97, 68] on input "text" at bounding box center [95, 70] width 31 height 7
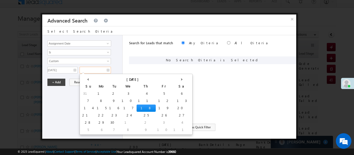
click at [137, 107] on td "18" at bounding box center [146, 108] width 19 height 7
type input "18/09/25"
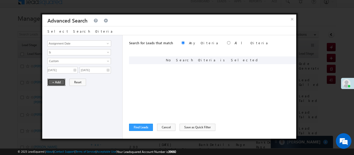
click at [54, 82] on button "+ Add" at bounding box center [56, 82] width 18 height 7
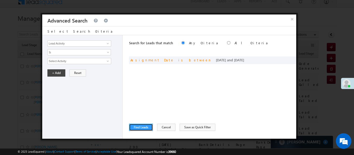
drag, startPoint x: 145, startPoint y: 129, endPoint x: 244, endPoint y: 15, distance: 150.4
click at [227, 42] on input "radio" at bounding box center [228, 42] width 3 height 3
radio input "true"
click at [147, 127] on button "Find Leads" at bounding box center [141, 127] width 24 height 7
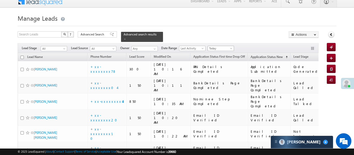
click at [226, 46] on span "Today" at bounding box center [220, 48] width 25 height 5
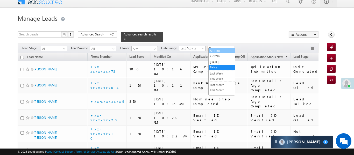
click at [219, 51] on link "All Time" at bounding box center [222, 51] width 26 height 5
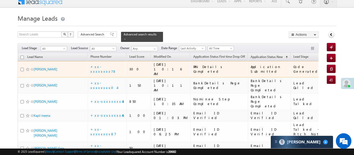
scroll to position [266, 0]
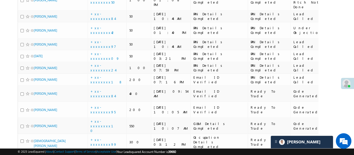
scroll to position [729, 0]
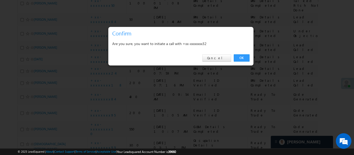
drag, startPoint x: 241, startPoint y: 58, endPoint x: 25, endPoint y: 98, distance: 220.2
click at [241, 58] on link "OK" at bounding box center [242, 57] width 16 height 7
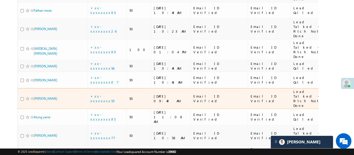
scroll to position [534, 0]
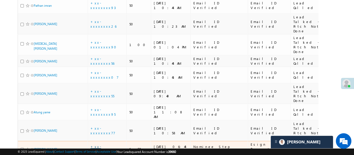
click at [110, 145] on link "+xx-xxxxxxxx73" at bounding box center [103, 149] width 25 height 9
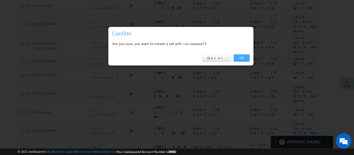
click at [248, 57] on link "OK" at bounding box center [242, 57] width 16 height 7
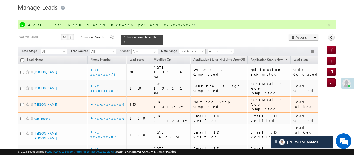
scroll to position [19, 0]
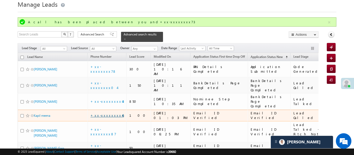
click at [102, 113] on link "+xx-xxxxxxxx46" at bounding box center [107, 115] width 33 height 4
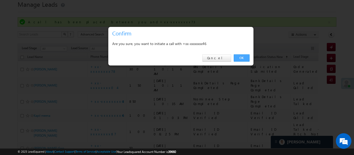
click at [241, 58] on link "OK" at bounding box center [242, 57] width 16 height 7
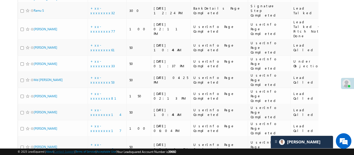
scroll to position [935, 0]
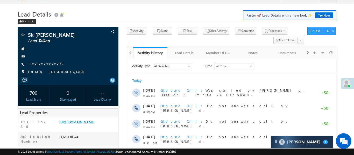
scroll to position [2528, 0]
click at [95, 125] on link "[URL][DOMAIN_NAME]" at bounding box center [76, 122] width 35 height 4
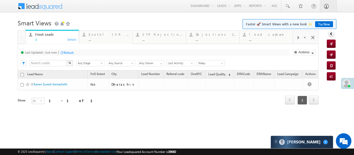
click at [297, 38] on span at bounding box center [297, 38] width 3 height 4
click at [265, 36] on div "Coded Today" at bounding box center [269, 34] width 40 height 4
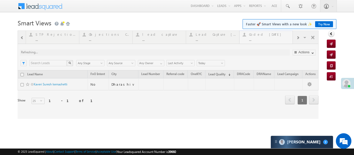
click at [265, 36] on div at bounding box center [168, 75] width 301 height 88
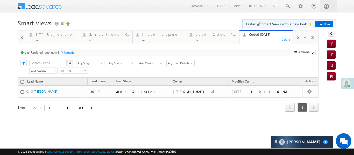
click at [222, 39] on div "..." at bounding box center [216, 40] width 40 height 4
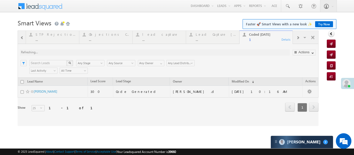
click at [222, 39] on div at bounding box center [168, 79] width 301 height 96
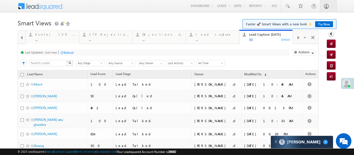
click at [21, 38] on span at bounding box center [22, 38] width 4 height 4
click at [21, 38] on div at bounding box center [22, 37] width 8 height 12
click at [300, 38] on div at bounding box center [298, 38] width 10 height 12
click at [299, 37] on span at bounding box center [297, 38] width 3 height 4
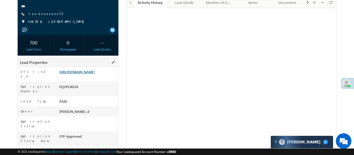
scroll to position [65, 0]
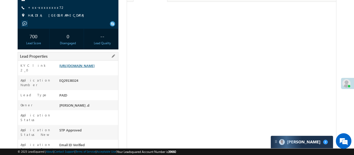
click at [95, 68] on link "[URL][DOMAIN_NAME]" at bounding box center [76, 66] width 35 height 4
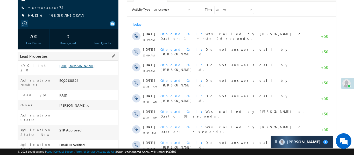
scroll to position [0, 0]
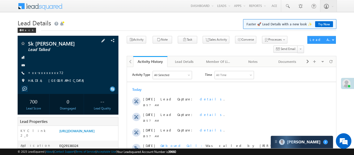
scroll to position [187, 0]
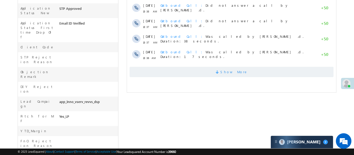
click at [282, 76] on span "Show More" at bounding box center [231, 72] width 204 height 10
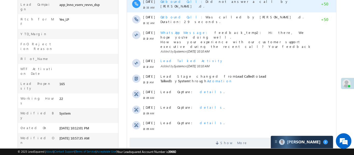
scroll to position [295, 0]
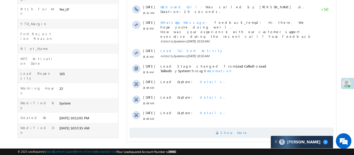
click at [250, 130] on span "Show More" at bounding box center [231, 133] width 204 height 10
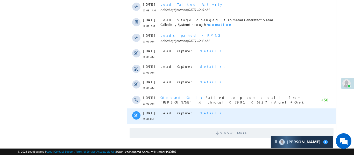
scroll to position [451, 0]
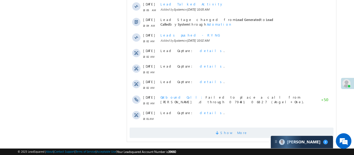
click at [231, 131] on span "Show More" at bounding box center [233, 133] width 27 height 10
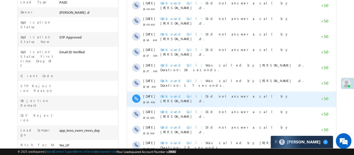
scroll to position [53, 0]
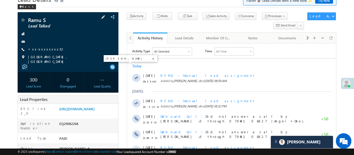
scroll to position [60, 0]
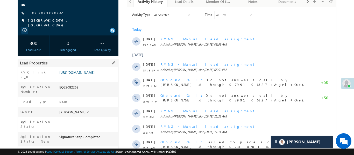
click at [95, 75] on link "[URL][DOMAIN_NAME]" at bounding box center [76, 72] width 35 height 4
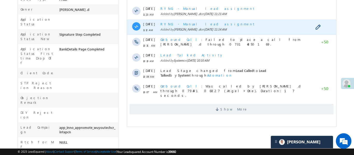
scroll to position [226, 0]
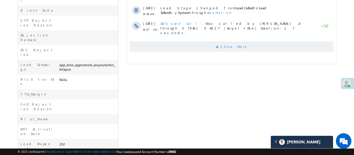
click at [236, 42] on span "Show More" at bounding box center [233, 47] width 27 height 10
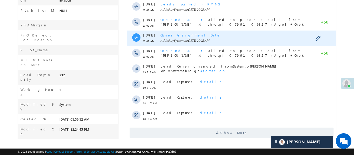
scroll to position [296, 0]
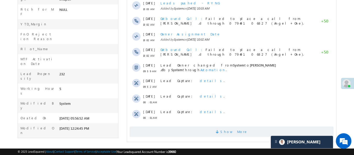
click at [237, 129] on span "Show More" at bounding box center [233, 132] width 27 height 10
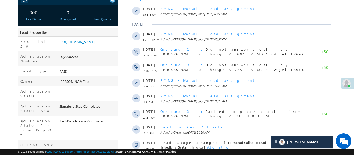
scroll to position [17, 0]
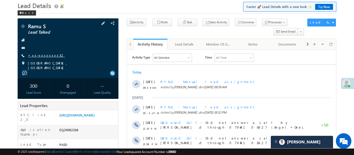
click at [45, 56] on link "+xx-xxxxxxxx32" at bounding box center [46, 55] width 37 height 4
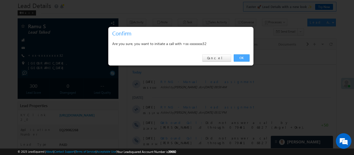
click at [245, 58] on link "OK" at bounding box center [242, 57] width 16 height 7
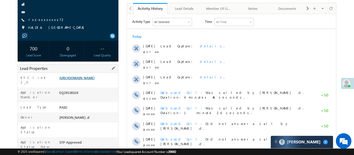
click at [94, 79] on link "https://angelbroking1-pk3em7sa.customui-test.leadsquared.com?leadId=d6273c96-26…" at bounding box center [76, 78] width 35 height 4
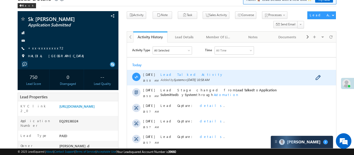
scroll to position [198, 0]
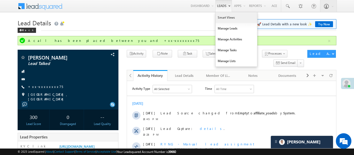
click at [226, 17] on link "Smart Views" at bounding box center [237, 17] width 42 height 11
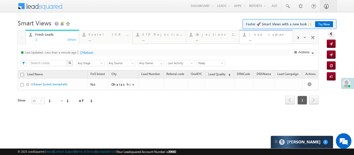
click at [289, 41] on div "..." at bounding box center [269, 40] width 40 height 4
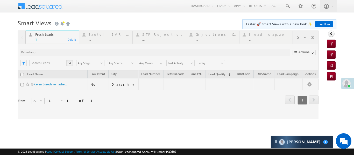
click at [301, 39] on div at bounding box center [168, 75] width 301 height 88
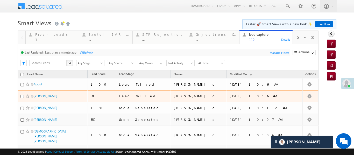
scroll to position [5, 0]
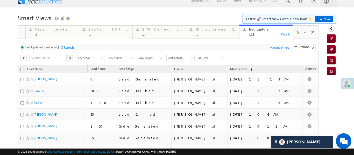
click at [298, 33] on span at bounding box center [297, 33] width 3 height 4
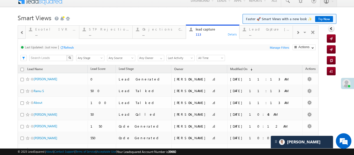
click at [298, 33] on span at bounding box center [297, 33] width 3 height 4
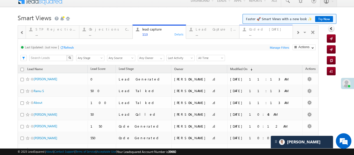
click at [267, 36] on div "..." at bounding box center [269, 34] width 40 height 4
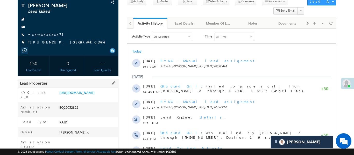
scroll to position [107, 0]
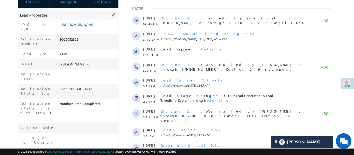
click at [85, 26] on link "[URL][DOMAIN_NAME]" at bounding box center [76, 24] width 35 height 4
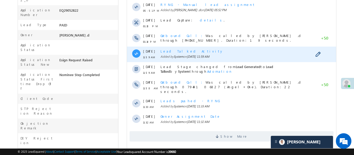
scroll to position [209, 0]
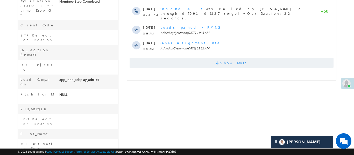
click at [191, 58] on span "Show More" at bounding box center [231, 63] width 204 height 10
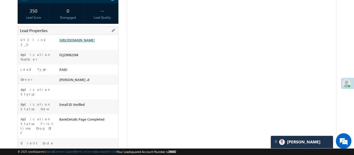
scroll to position [93, 0]
click at [95, 42] on link "[URL][DOMAIN_NAME]" at bounding box center [76, 40] width 35 height 4
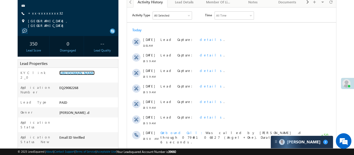
scroll to position [9, 0]
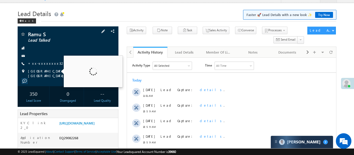
click at [40, 66] on span "+xx-xxxxxxxx32" at bounding box center [46, 63] width 37 height 5
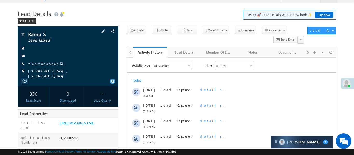
click at [41, 63] on link "+xx-xxxxxxxx32" at bounding box center [46, 63] width 37 height 4
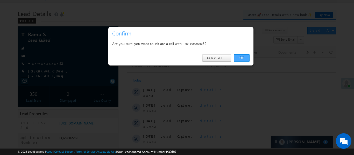
click at [244, 56] on link "OK" at bounding box center [242, 57] width 16 height 7
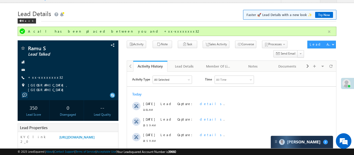
click at [329, 33] on button "button" at bounding box center [329, 32] width 6 height 6
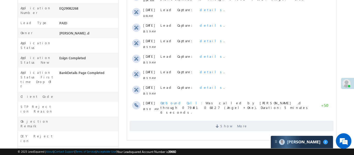
scroll to position [132, 0]
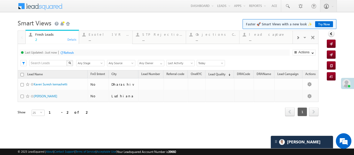
click at [299, 39] on span at bounding box center [297, 38] width 3 height 4
click at [296, 39] on span at bounding box center [297, 38] width 3 height 4
click at [280, 41] on div "..." at bounding box center [269, 40] width 40 height 4
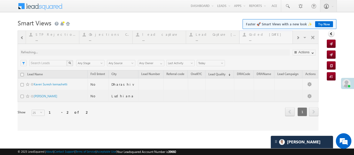
click at [280, 41] on div at bounding box center [168, 81] width 301 height 100
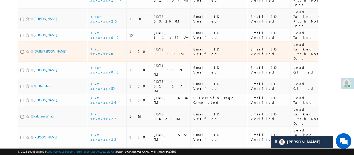
scroll to position [63, 0]
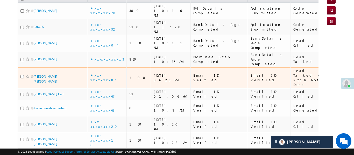
click at [107, 67] on td "+xx-xxxxxxxx87" at bounding box center [107, 77] width 39 height 21
click at [107, 73] on link "+xx-xxxxxxxx87" at bounding box center [104, 77] width 26 height 9
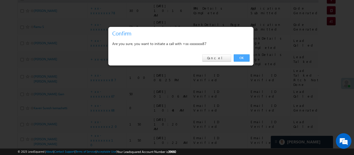
click at [245, 58] on link "OK" at bounding box center [242, 57] width 16 height 7
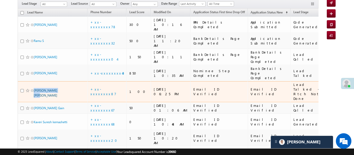
scroll to position [77, 0]
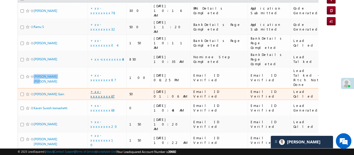
click at [105, 89] on link "+xx-xxxxxxxx67" at bounding box center [103, 93] width 24 height 9
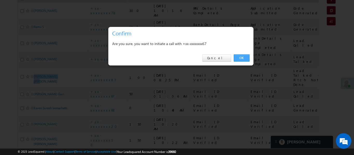
click at [242, 58] on link "OK" at bounding box center [242, 57] width 16 height 7
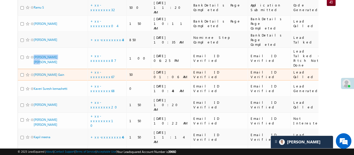
scroll to position [98, 0]
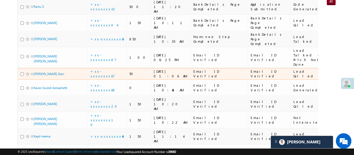
click at [111, 69] on div "+xx-xxxxxxxx67" at bounding box center [108, 73] width 34 height 9
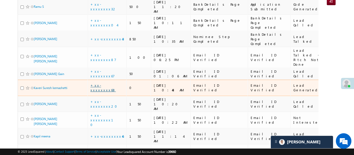
click at [101, 83] on link "+xx-xxxxxxxx68" at bounding box center [103, 87] width 25 height 9
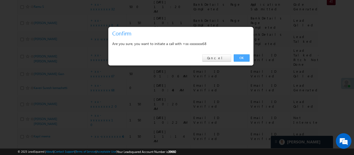
drag, startPoint x: 231, startPoint y: 59, endPoint x: 244, endPoint y: 60, distance: 12.3
click at [232, 59] on div "OK Cancel" at bounding box center [180, 58] width 145 height 15
click at [244, 60] on link "OK" at bounding box center [242, 57] width 16 height 7
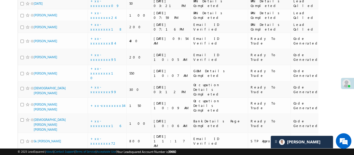
scroll to position [788, 0]
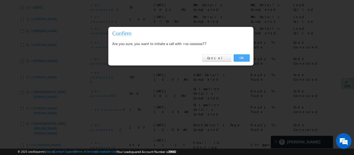
click at [242, 58] on link "OK" at bounding box center [242, 57] width 16 height 7
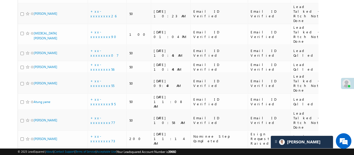
scroll to position [561, 0]
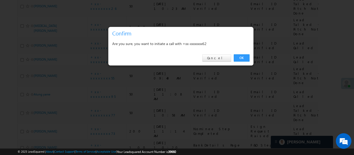
click at [240, 54] on link "OK" at bounding box center [242, 57] width 16 height 7
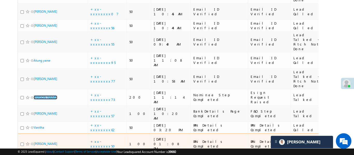
scroll to position [590, 0]
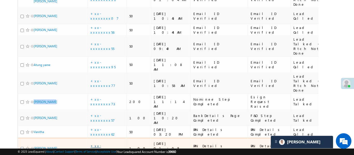
click at [109, 144] on link "+xx-xxxxxxxx50" at bounding box center [105, 148] width 28 height 9
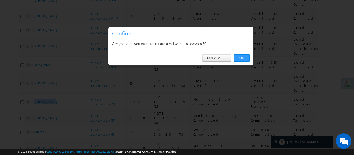
drag, startPoint x: 243, startPoint y: 59, endPoint x: 95, endPoint y: 68, distance: 147.9
click at [243, 59] on link "OK" at bounding box center [242, 57] width 16 height 7
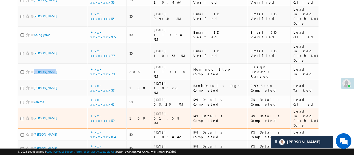
scroll to position [636, 0]
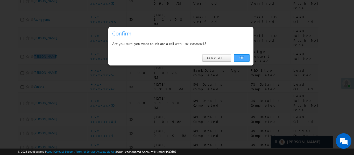
click at [244, 57] on link "OK" at bounding box center [242, 57] width 16 height 7
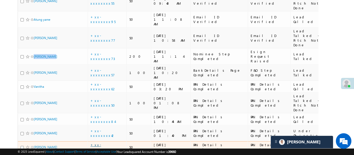
click at [107, 143] on link "+xx-xxxxxxxx97" at bounding box center [104, 147] width 26 height 9
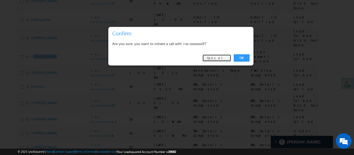
click at [217, 59] on link "Cancel" at bounding box center [217, 57] width 29 height 7
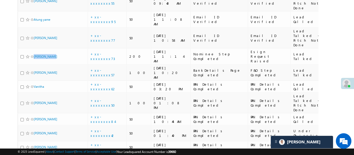
scroll to position [772, 0]
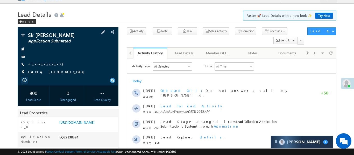
scroll to position [8, 0]
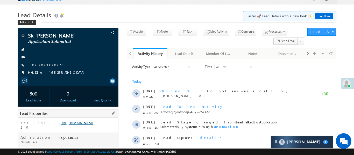
click at [95, 125] on link "[URL][DOMAIN_NAME]" at bounding box center [76, 123] width 35 height 4
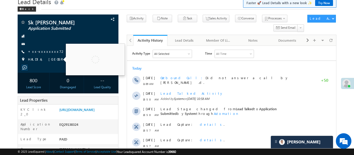
scroll to position [117, 0]
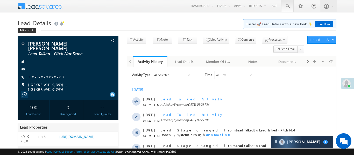
click at [286, 6] on span at bounding box center [287, 6] width 5 height 5
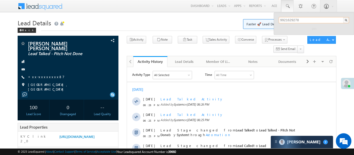
type input "9921629278"
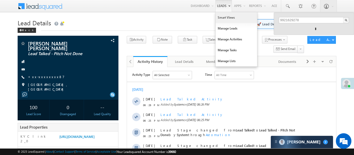
click at [226, 14] on link "Smart Views" at bounding box center [237, 17] width 42 height 11
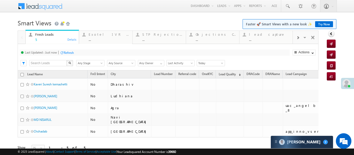
click at [296, 41] on div at bounding box center [298, 38] width 10 height 12
click at [303, 38] on span at bounding box center [305, 38] width 5 height 11
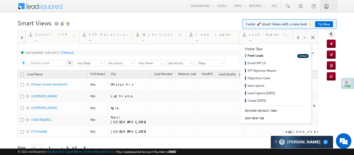
click at [297, 38] on span at bounding box center [297, 38] width 3 height 4
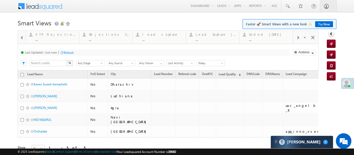
click at [268, 42] on link "Coded Today ... Details" at bounding box center [266, 37] width 54 height 13
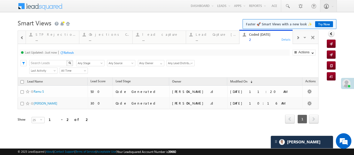
click at [21, 36] on span at bounding box center [22, 38] width 4 height 4
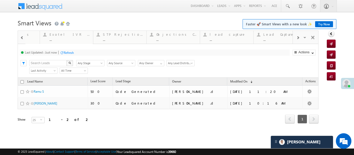
click at [21, 36] on span at bounding box center [22, 38] width 4 height 4
click at [52, 35] on div "Fresh Leads" at bounding box center [55, 34] width 40 height 4
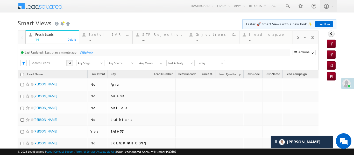
click at [296, 35] on div at bounding box center [298, 38] width 10 height 12
click at [300, 39] on div at bounding box center [298, 38] width 10 height 12
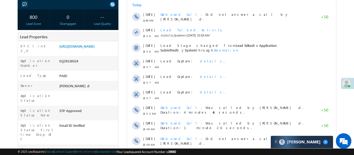
scroll to position [72, 0]
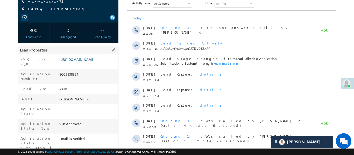
click at [95, 62] on link "https://angelbroking1-pk3em7sa.customui-test.leadsquared.com?leadId=d6273c96-26…" at bounding box center [76, 59] width 35 height 4
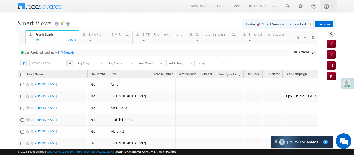
click at [301, 39] on div at bounding box center [298, 38] width 10 height 12
click at [298, 38] on span at bounding box center [297, 38] width 3 height 4
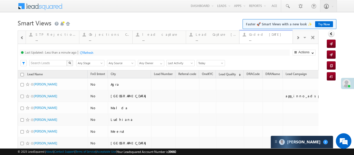
click at [271, 43] on link "Coded Today ... Details" at bounding box center [266, 37] width 54 height 14
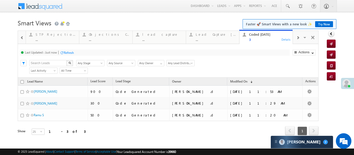
click at [20, 38] on span at bounding box center [22, 38] width 4 height 4
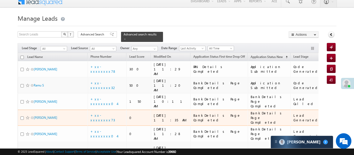
scroll to position [5, 0]
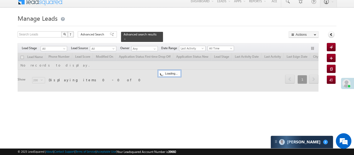
scroll to position [5, 0]
drag, startPoint x: 89, startPoint y: 168, endPoint x: 338, endPoint y: 142, distance: 250.1
click at [91, 155] on html "Menu Aakansha .d Aakan sha.D @ange lbrok ing.c om" at bounding box center [177, 75] width 354 height 160
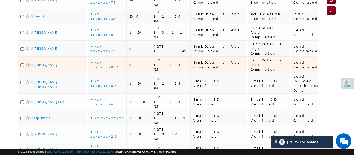
scroll to position [73, 0]
click at [111, 61] on link "+xx-xxxxxxxx04" at bounding box center [104, 65] width 27 height 9
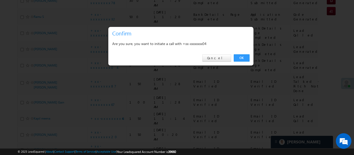
click at [243, 53] on div "OK Cancel" at bounding box center [180, 58] width 145 height 15
click at [244, 57] on link "OK" at bounding box center [242, 57] width 16 height 7
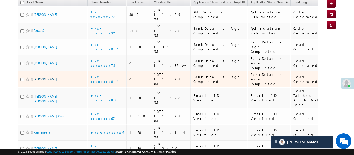
scroll to position [87, 0]
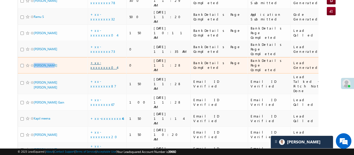
click at [109, 61] on link "+xx-xxxxxxxx04" at bounding box center [104, 65] width 27 height 9
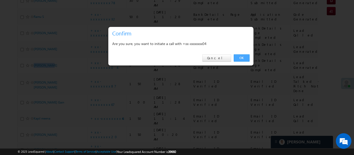
click at [248, 55] on link "OK" at bounding box center [242, 57] width 16 height 7
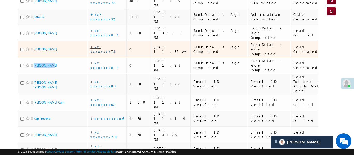
click at [110, 45] on link "+xx-xxxxxxxx73" at bounding box center [103, 49] width 25 height 9
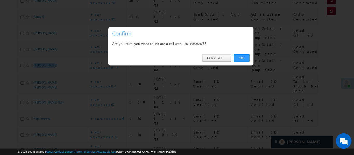
click at [251, 49] on div "Are you sure, you want to initiate a call with +xx-xxxxxxxx73" at bounding box center [180, 44] width 145 height 13
click at [247, 53] on div "OK Cancel" at bounding box center [180, 58] width 145 height 15
click at [240, 59] on link "OK" at bounding box center [242, 57] width 16 height 7
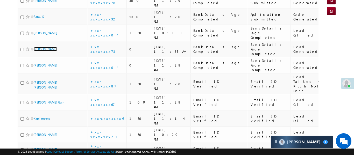
scroll to position [0, 0]
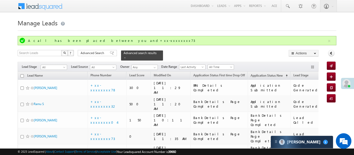
click at [51, 67] on div "Filters Lead Stage All All Lead Source All All Owner Any Any Date Range Go maxd…" at bounding box center [168, 67] width 301 height 10
click at [50, 65] on span "All" at bounding box center [53, 67] width 25 height 5
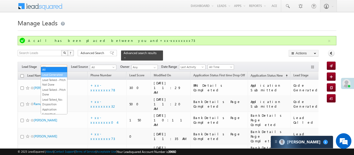
click at [54, 75] on link "Lead Generated" at bounding box center [54, 75] width 26 height 5
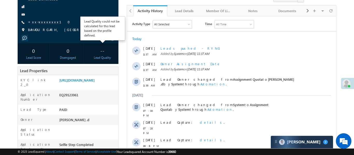
scroll to position [52, 0]
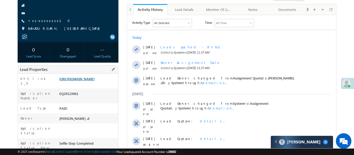
click at [87, 81] on link "https://angelbroking1-pk3em7sa.customui-test.leadsquared.com?leadId=e1c7df6d-f4…" at bounding box center [76, 79] width 35 height 4
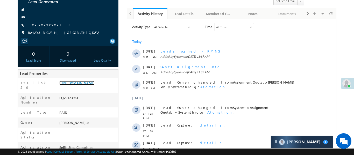
scroll to position [44, 0]
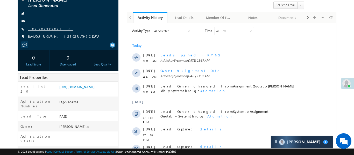
click at [42, 29] on link "+xx-xxxxxxxx10" at bounding box center [50, 28] width 45 height 4
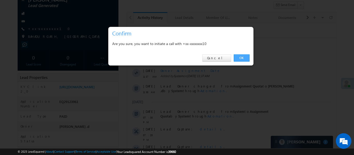
click at [242, 58] on link "OK" at bounding box center [242, 57] width 16 height 7
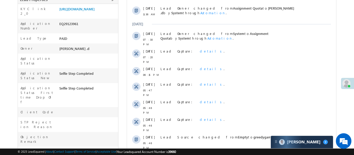
scroll to position [57, 0]
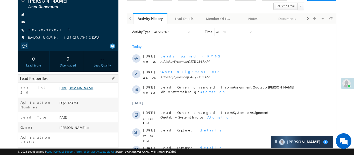
click at [82, 87] on link "https://angelbroking1-pk3em7sa.customui-test.leadsquared.com?leadId=e1c7df6d-f4…" at bounding box center [76, 88] width 35 height 4
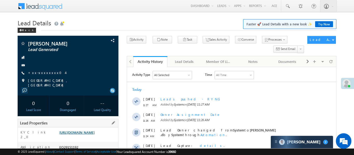
click at [95, 135] on link "[URL][DOMAIN_NAME]" at bounding box center [76, 132] width 35 height 4
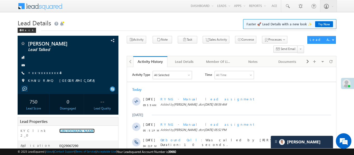
scroll to position [2584, 0]
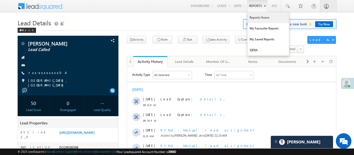
click at [260, 20] on link "Reports Home" at bounding box center [269, 17] width 42 height 11
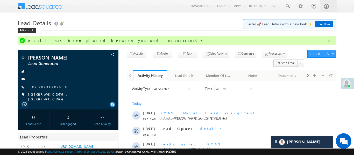
scroll to position [2640, 0]
